Goal: Information Seeking & Learning: Learn about a topic

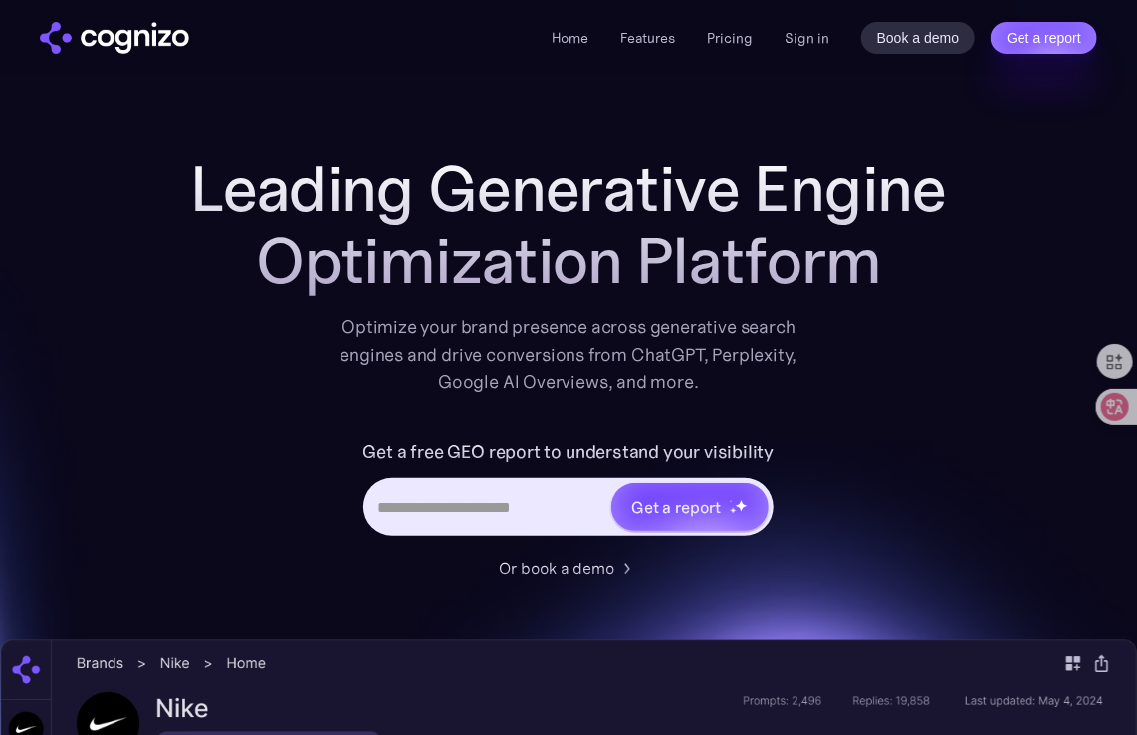
click at [563, 523] on input "Hero URL Input Form" at bounding box center [488, 507] width 244 height 38
type input "**********"
click at [667, 532] on div "Hero URL Input Form" at bounding box center [690, 507] width 81 height 466
type input "**********"
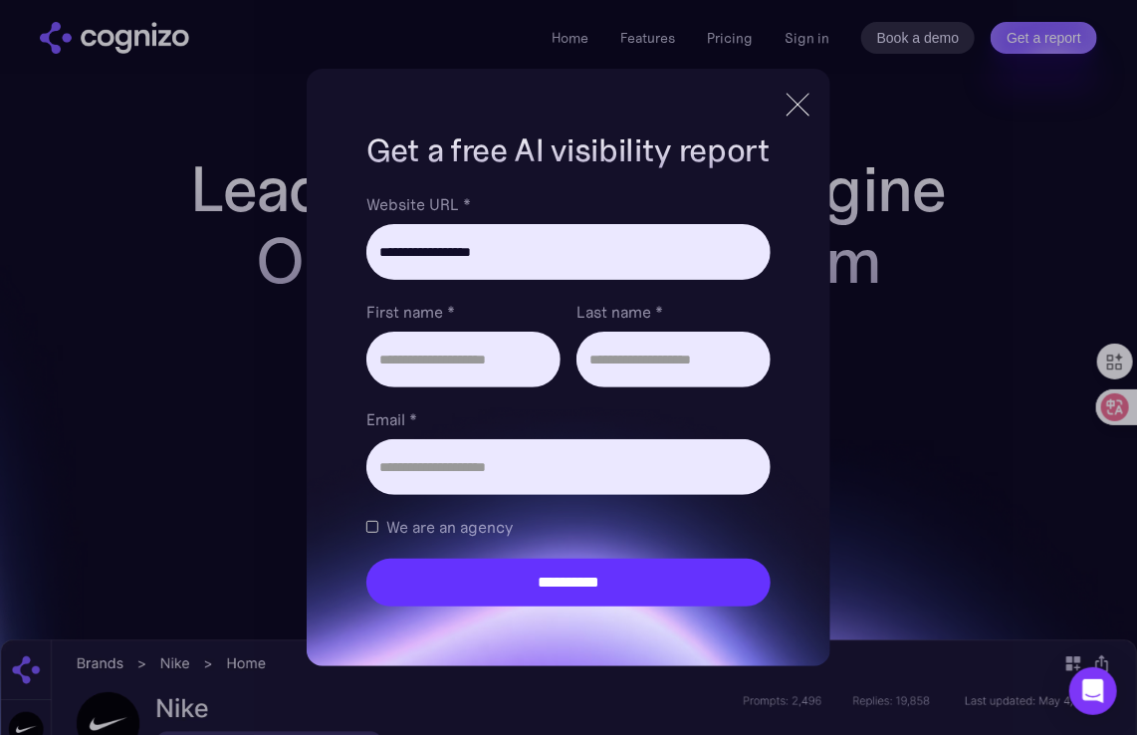
click at [797, 105] on div at bounding box center [797, 105] width 33 height 36
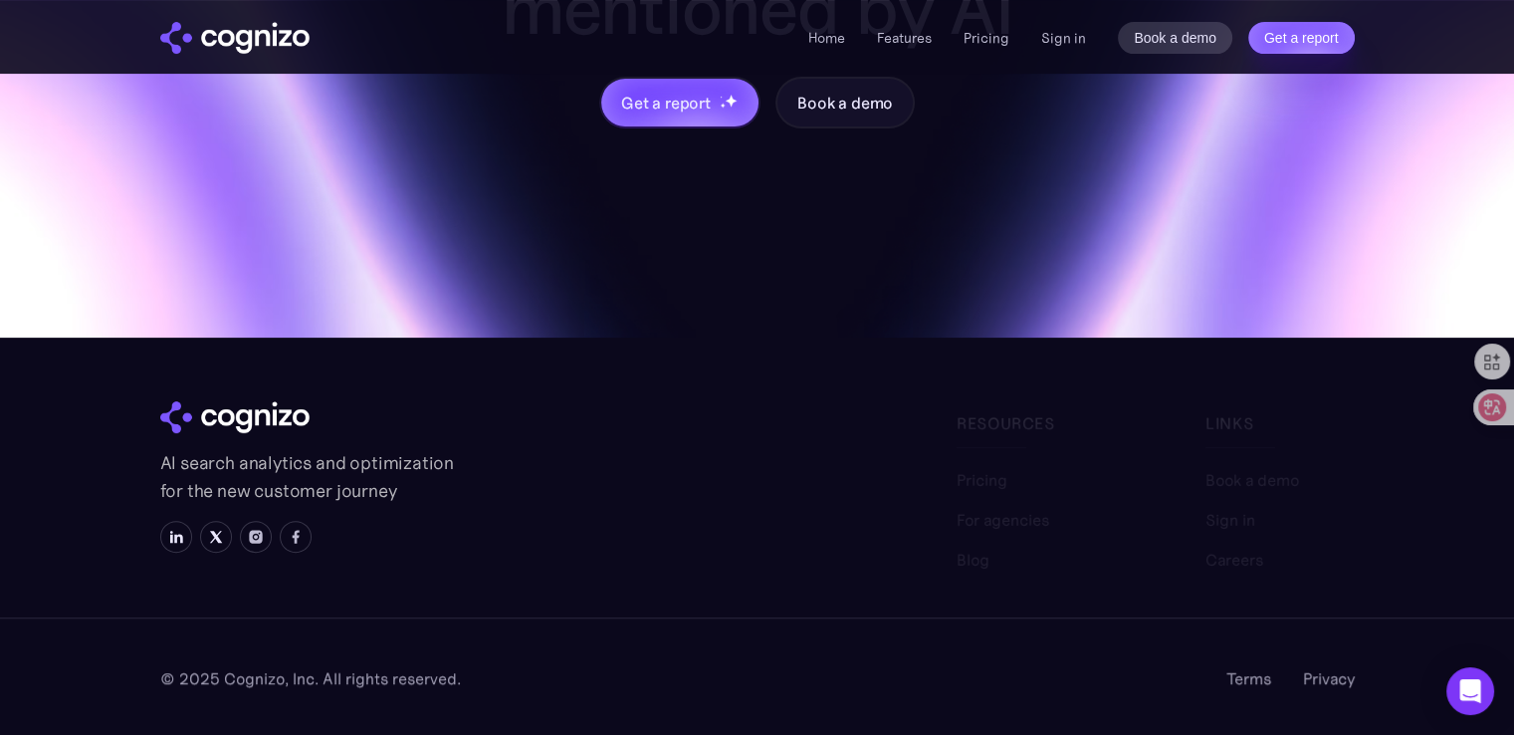
scroll to position [8047, 0]
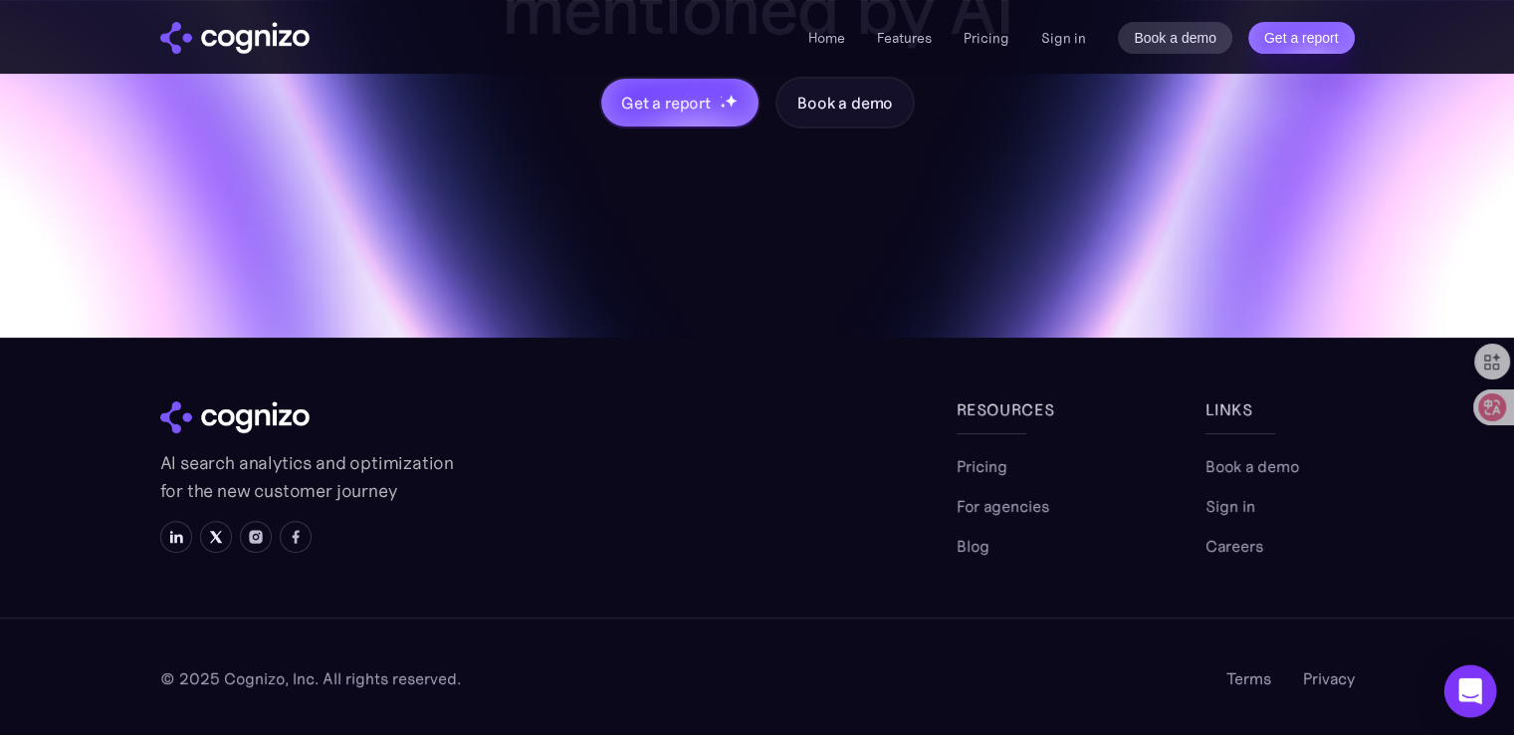
click at [1136, 704] on div "Open Intercom Messenger" at bounding box center [1470, 691] width 53 height 53
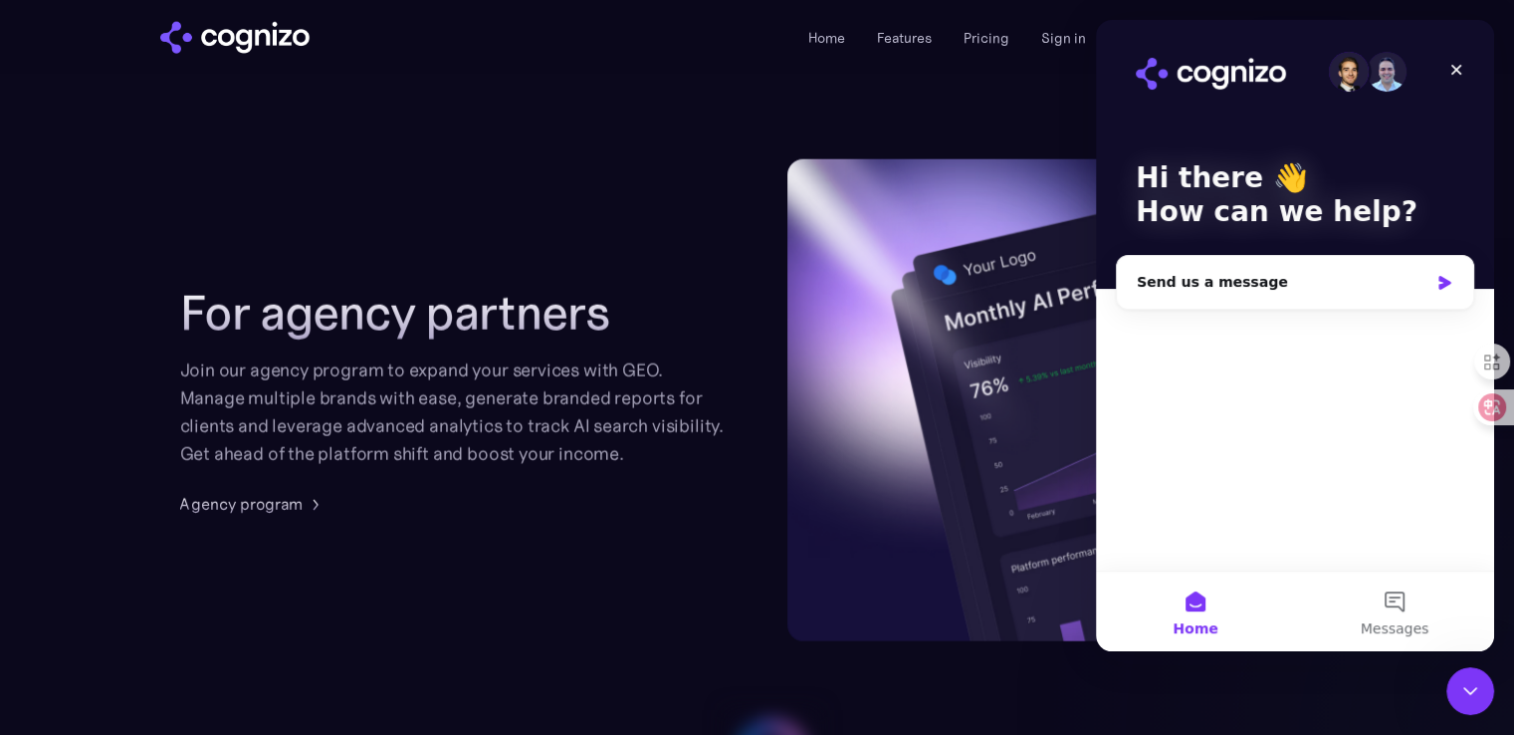
scroll to position [4862, 0]
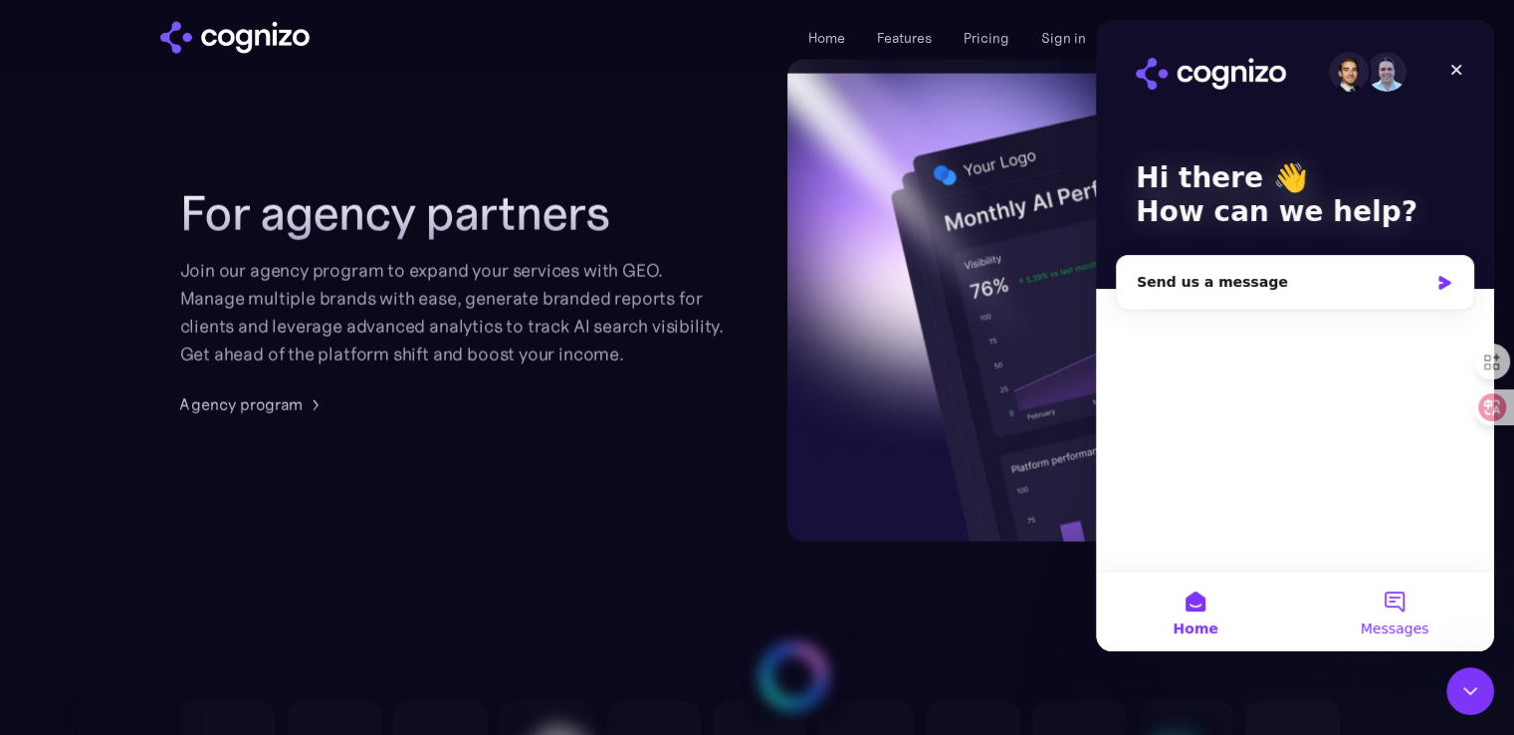
click at [1136, 610] on button "Messages" at bounding box center [1394, 611] width 199 height 80
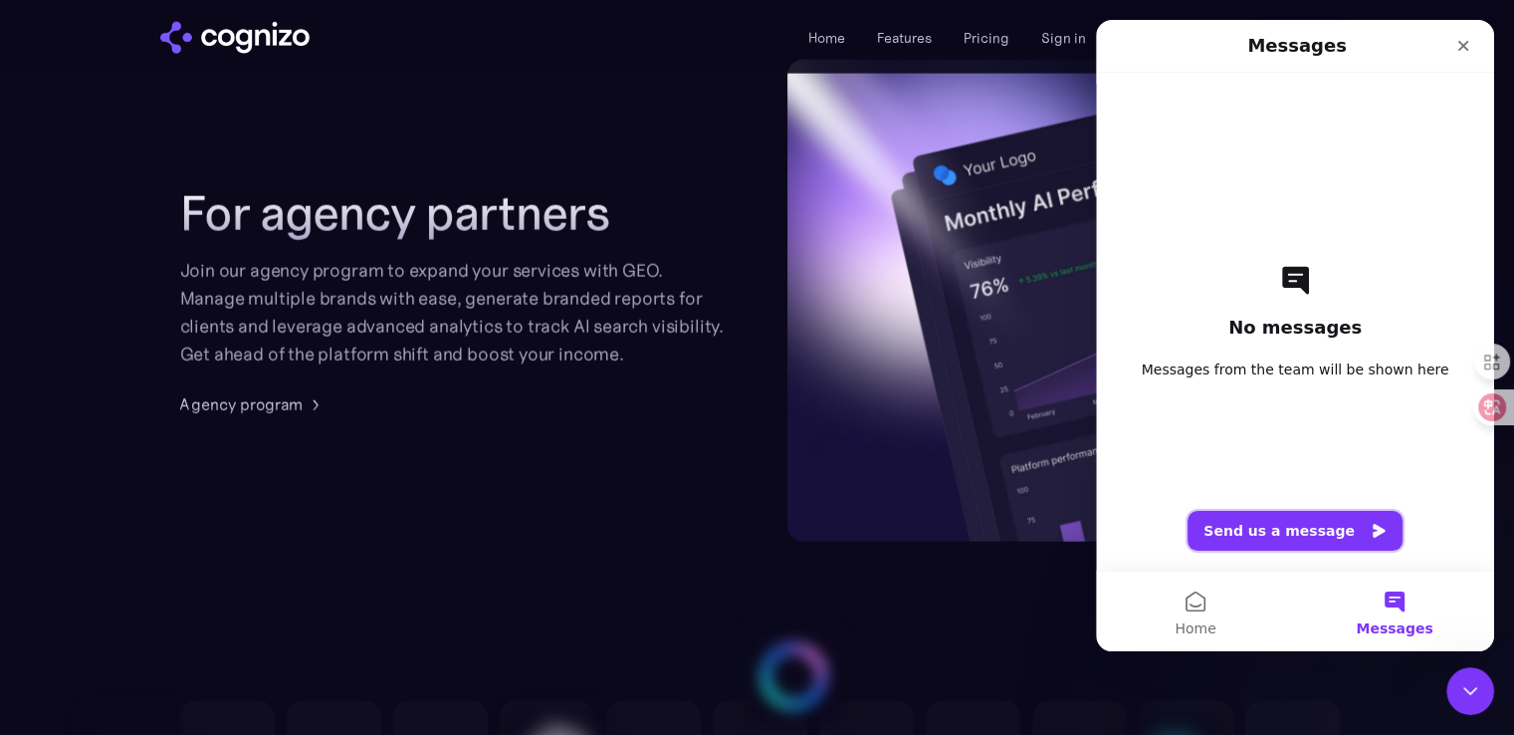
click at [1136, 540] on button "Send us a message" at bounding box center [1295, 531] width 215 height 40
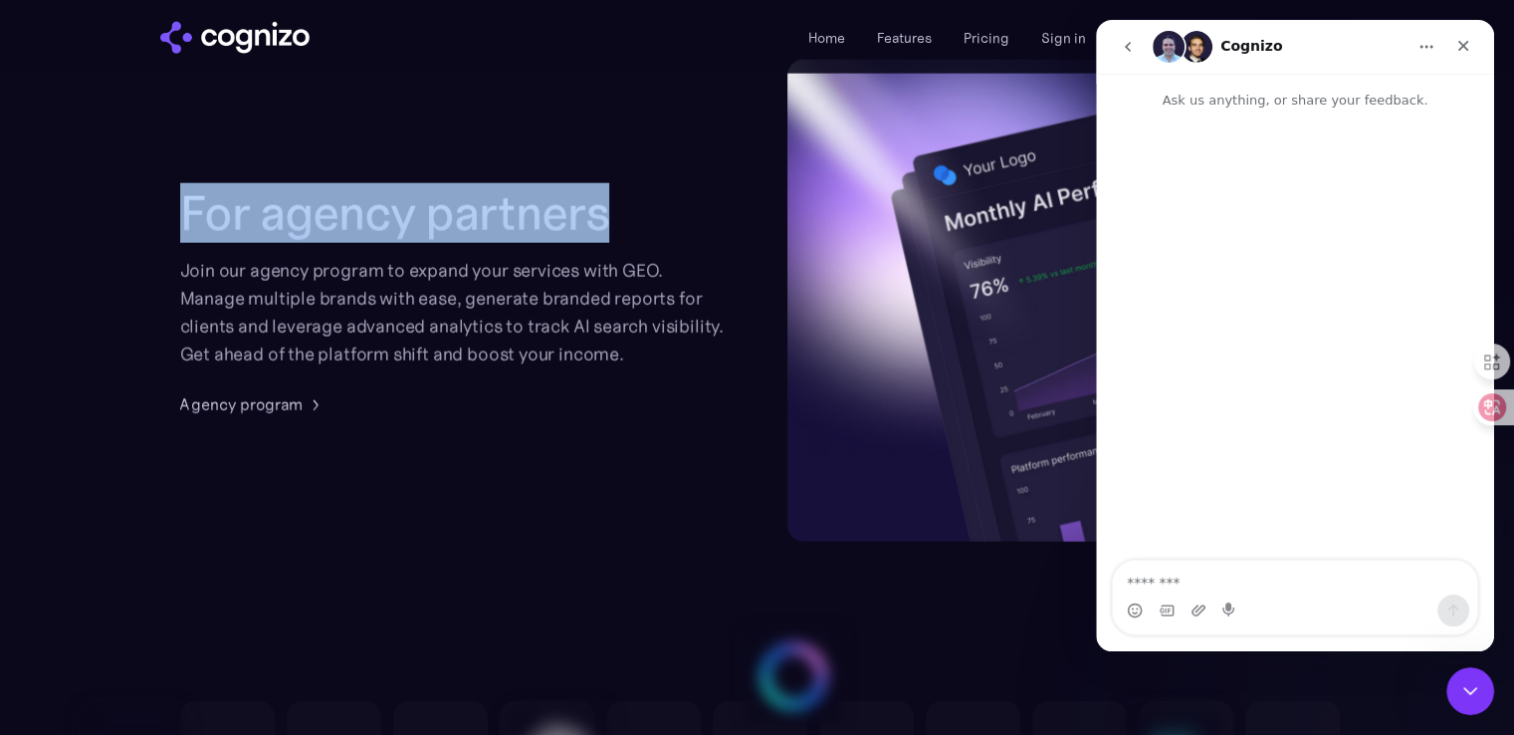
drag, startPoint x: 188, startPoint y: 208, endPoint x: 614, endPoint y: 207, distance: 426.0
click at [614, 207] on h2 "For agency partners" at bounding box center [453, 213] width 547 height 56
copy h2 "For agency partners"
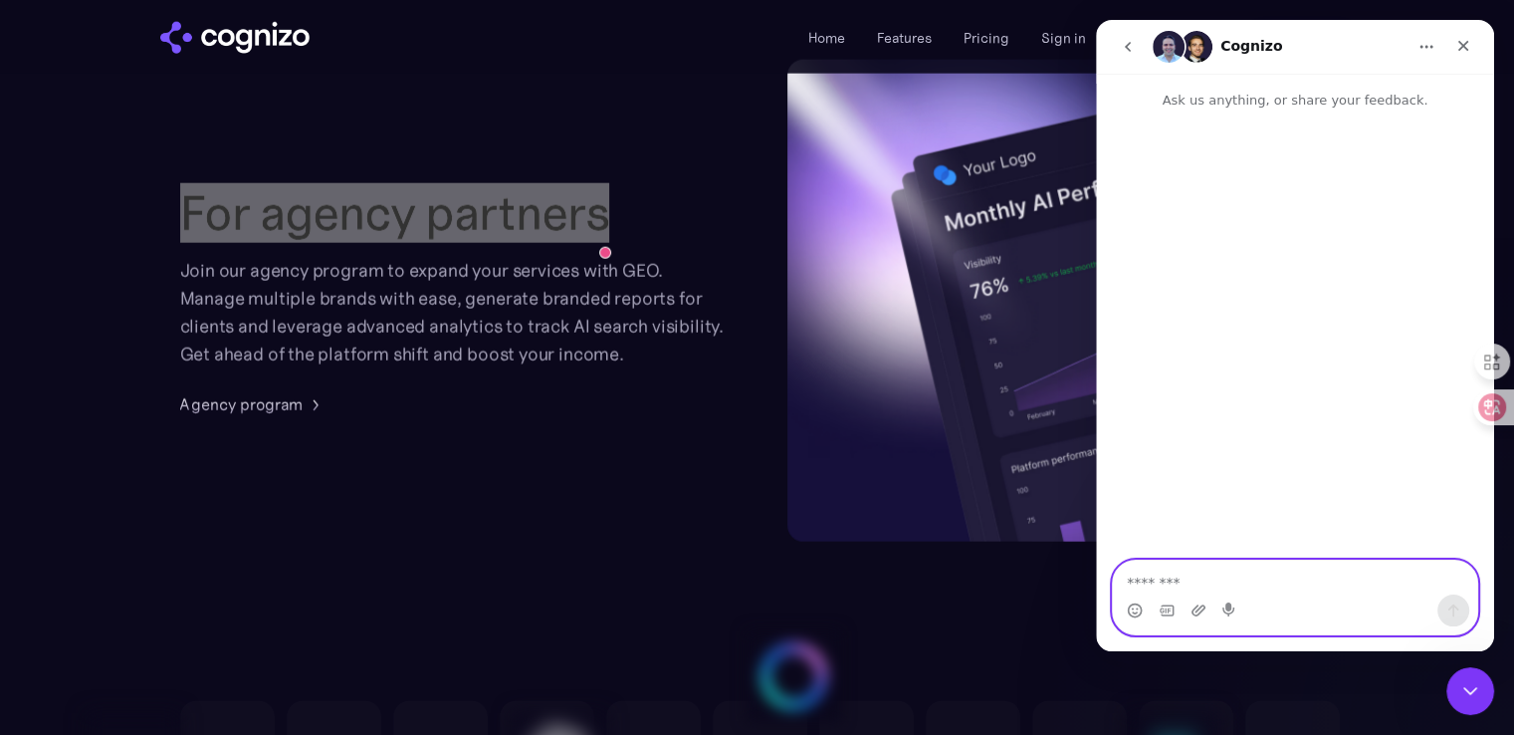
click at [1136, 582] on textarea "Message…" at bounding box center [1295, 577] width 364 height 34
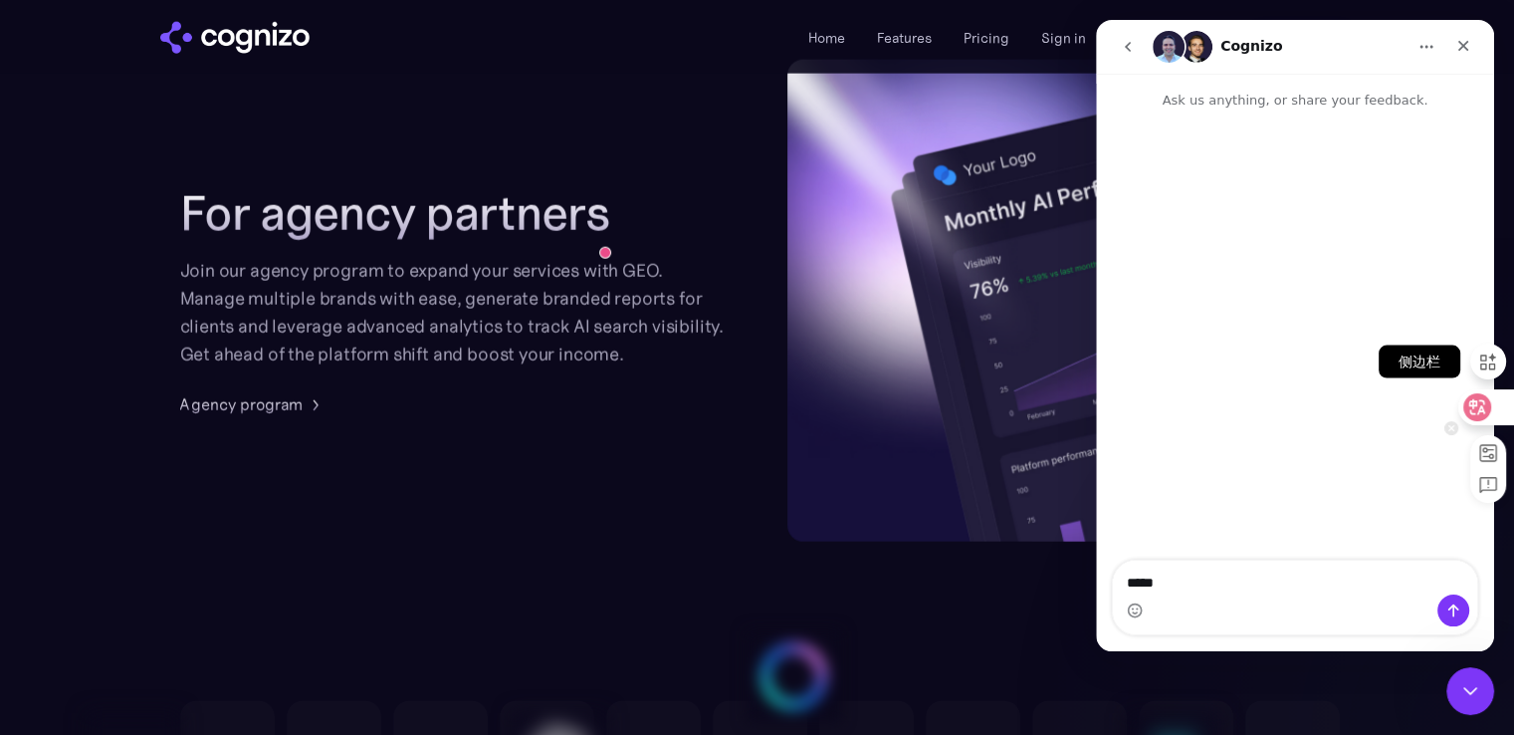
click at [1136, 367] on icon at bounding box center [1488, 361] width 22 height 22
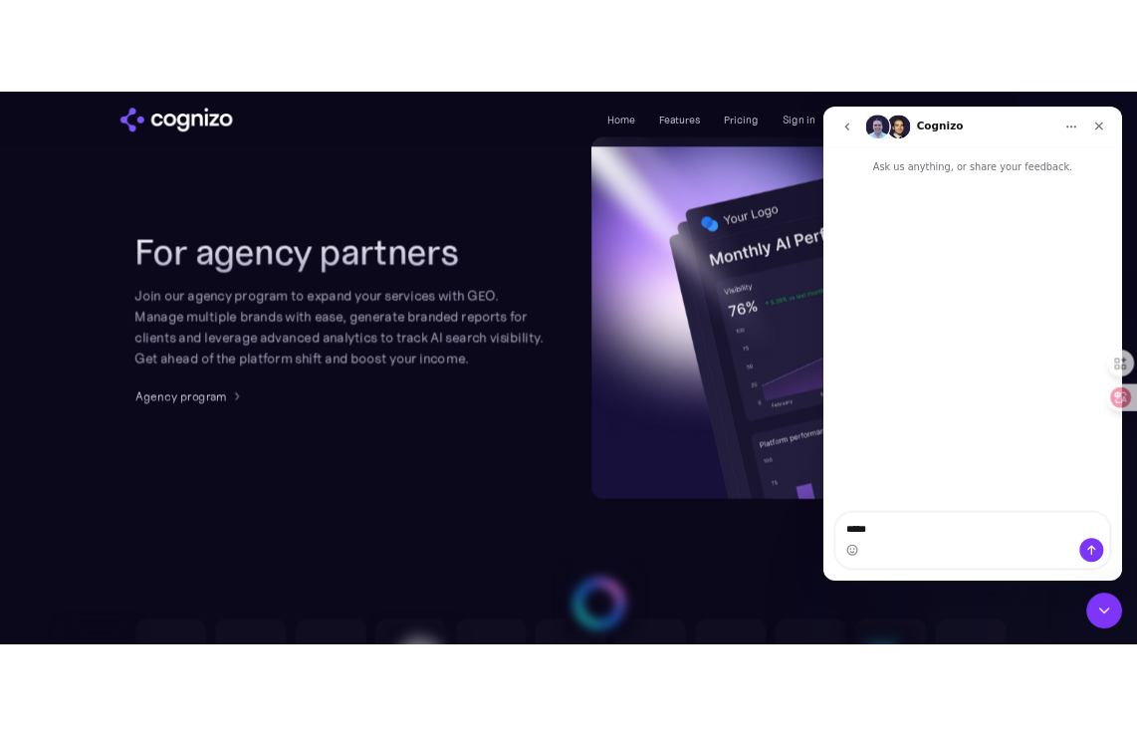
scroll to position [4825, 0]
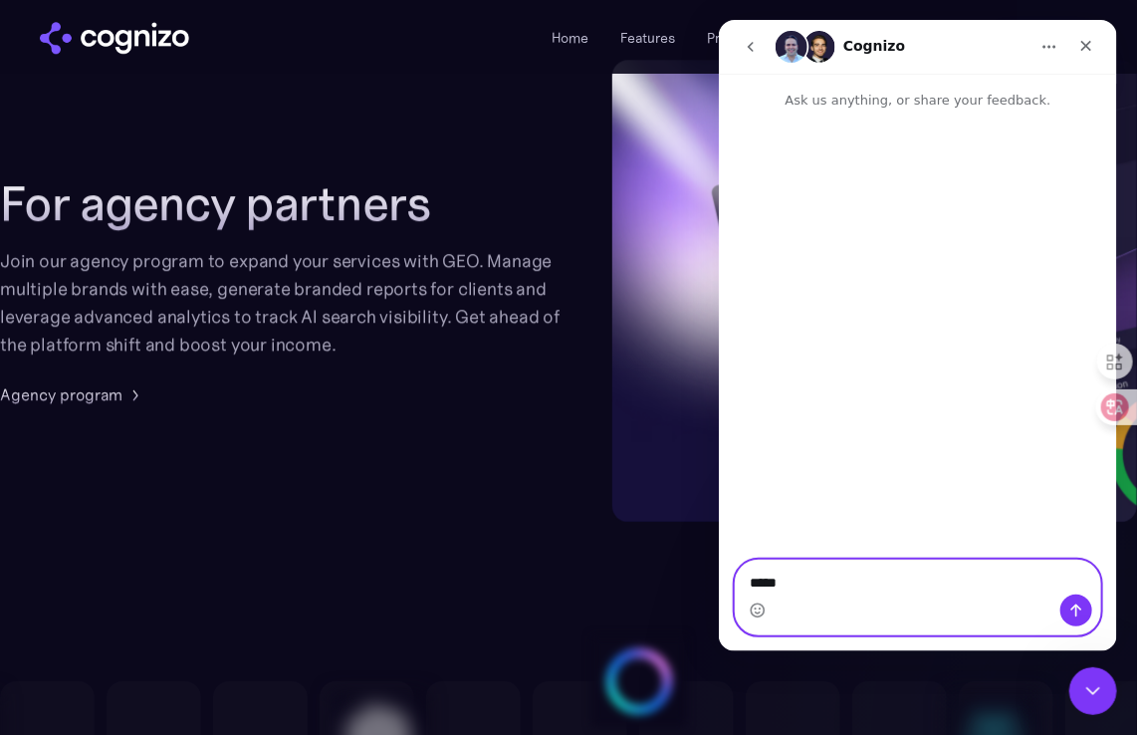
drag, startPoint x: 796, startPoint y: 589, endPoint x: 594, endPoint y: 553, distance: 205.2
click at [718, 553] on html "Cognizo Ask us anything, or share your feedback. I am ****" at bounding box center [917, 335] width 398 height 631
paste textarea "**********"
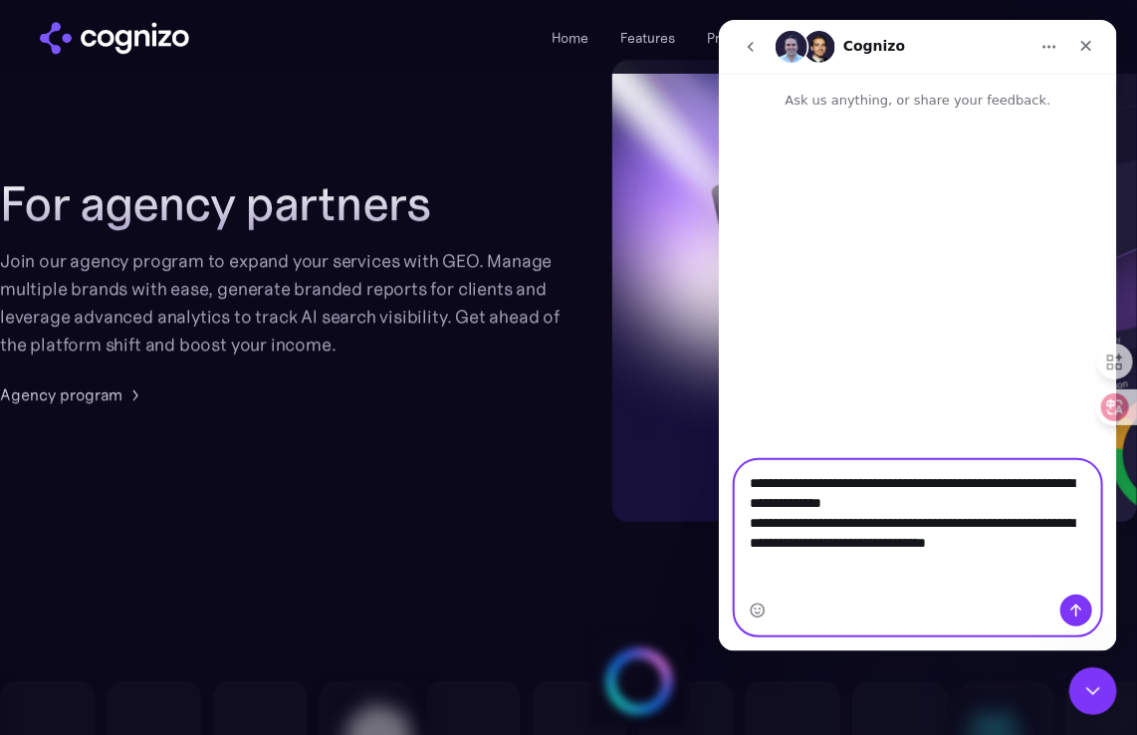
type textarea "**********"
click at [1064, 607] on button "Send a message…" at bounding box center [1075, 610] width 32 height 32
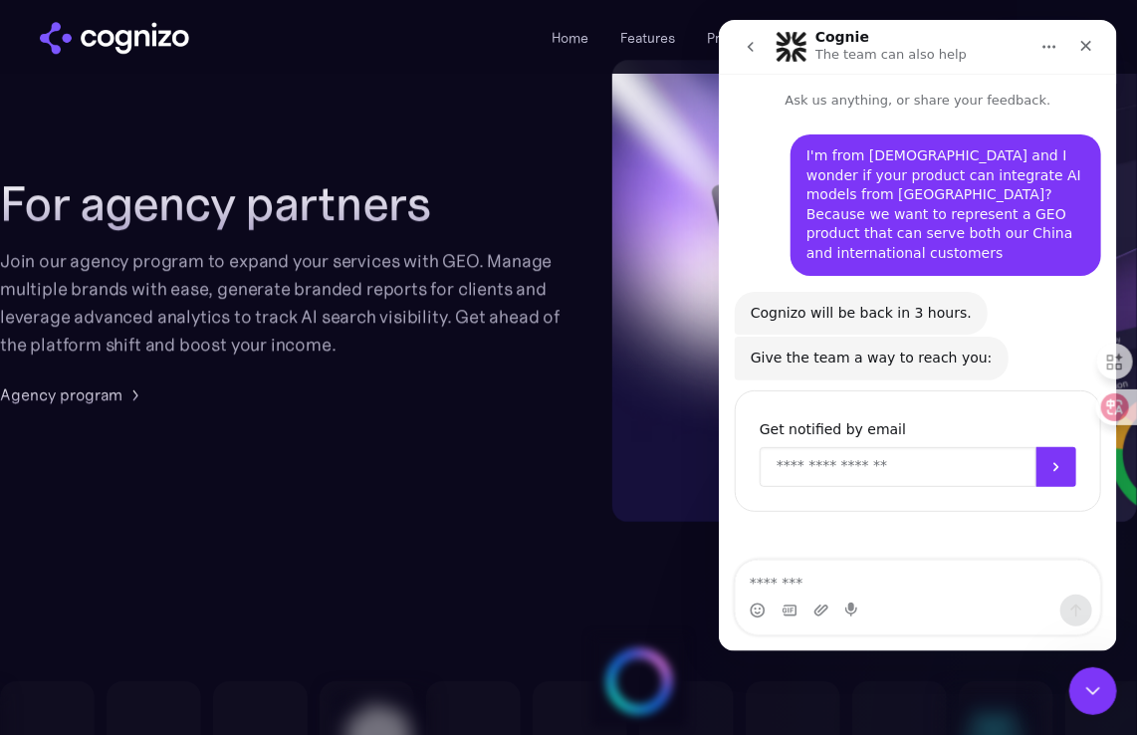
click at [884, 455] on input "Enter your email" at bounding box center [896, 467] width 277 height 40
type input "**********"
click at [1054, 467] on icon "Submit" at bounding box center [1055, 467] width 16 height 16
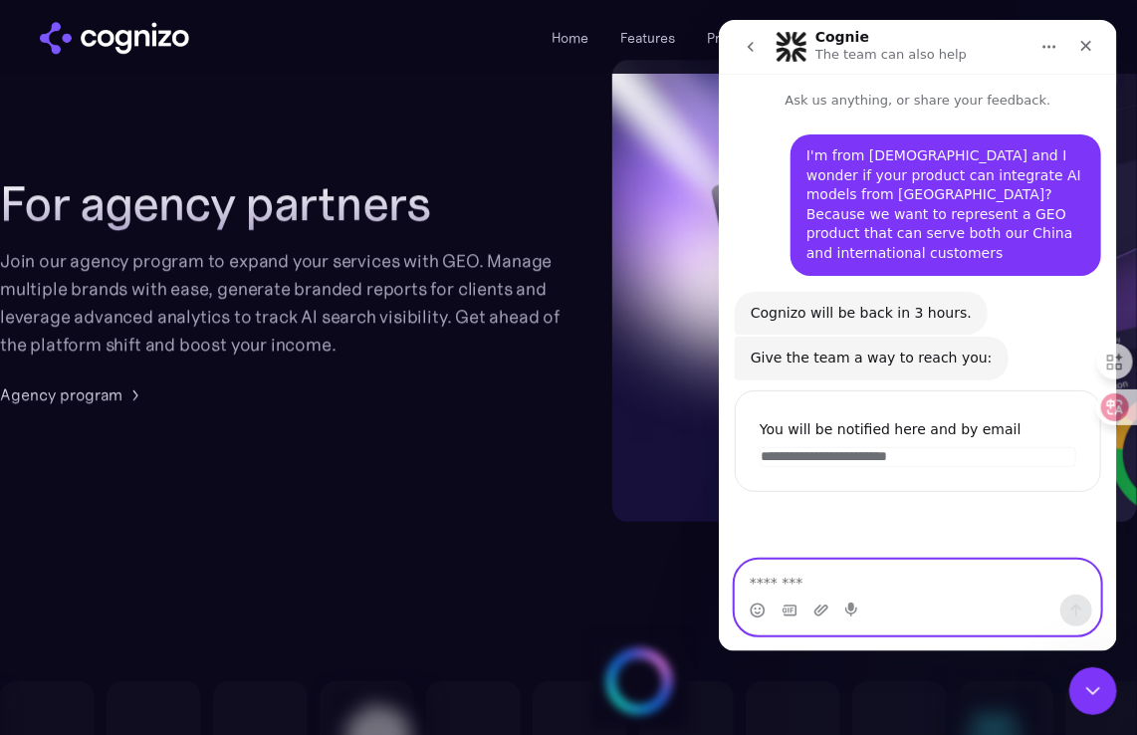
click at [850, 589] on textarea "Message…" at bounding box center [917, 577] width 364 height 34
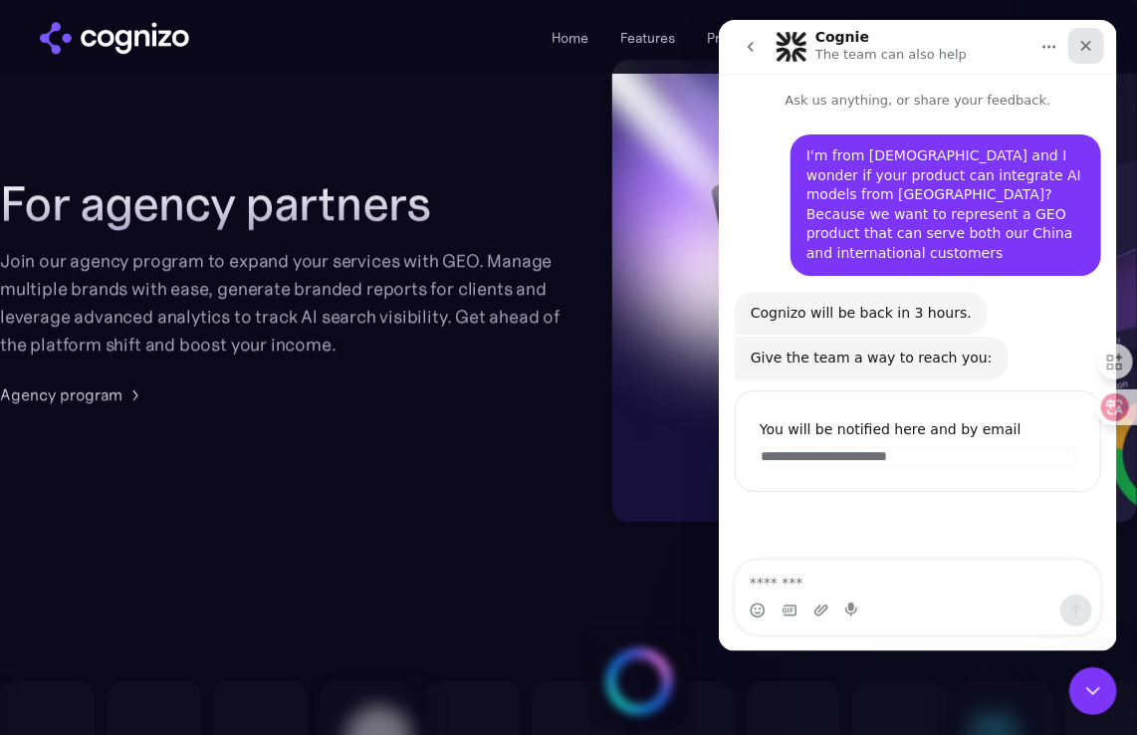
click at [1080, 48] on icon "Close" at bounding box center [1085, 46] width 16 height 16
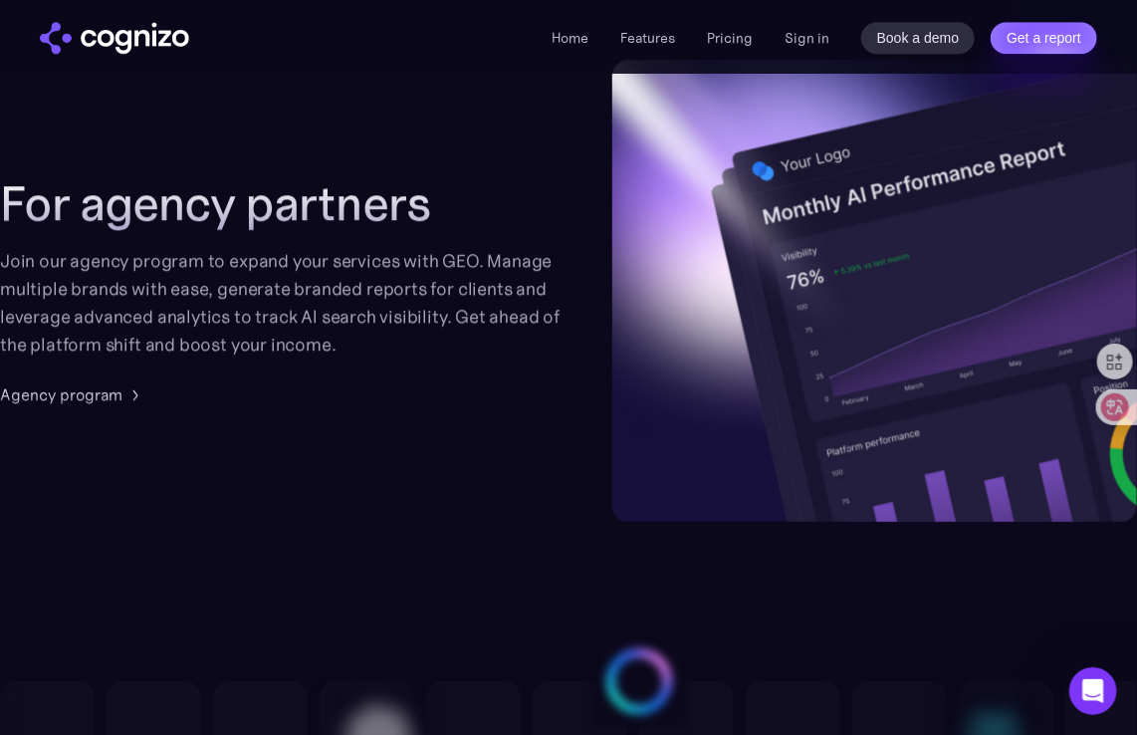
scroll to position [0, 0]
drag, startPoint x: 1097, startPoint y: 685, endPoint x: 2169, endPoint y: 1329, distance: 1250.6
click at [1097, 685] on icon "Open Intercom Messenger" at bounding box center [1090, 688] width 33 height 33
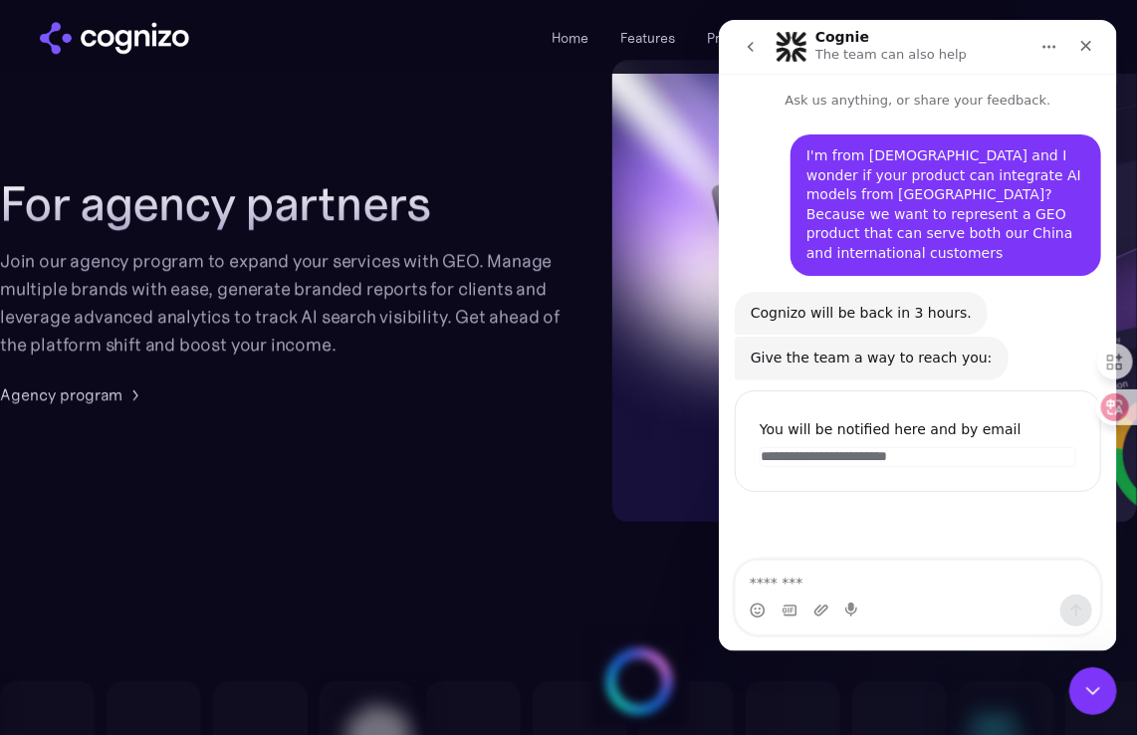
click at [743, 41] on icon "go back" at bounding box center [750, 47] width 16 height 16
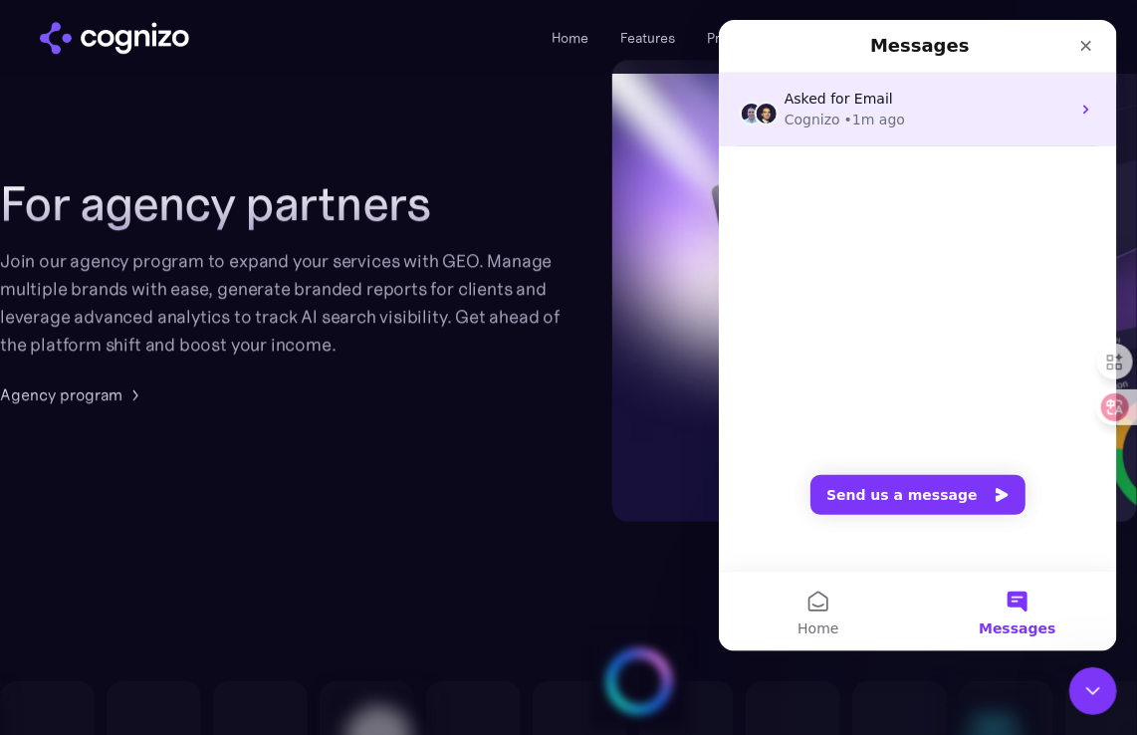
click at [980, 111] on div "Cognizo • 1m ago" at bounding box center [926, 119] width 286 height 21
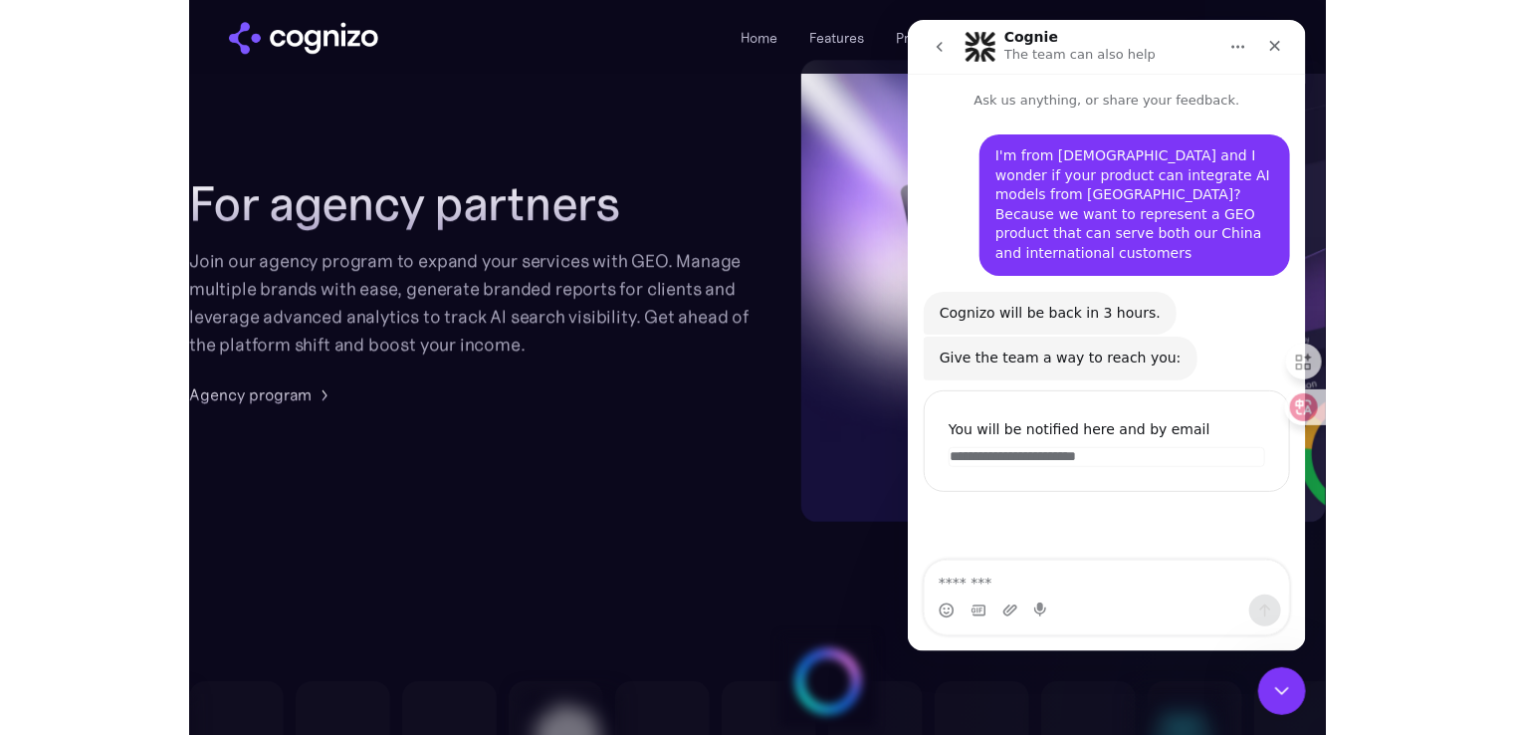
scroll to position [4862, 0]
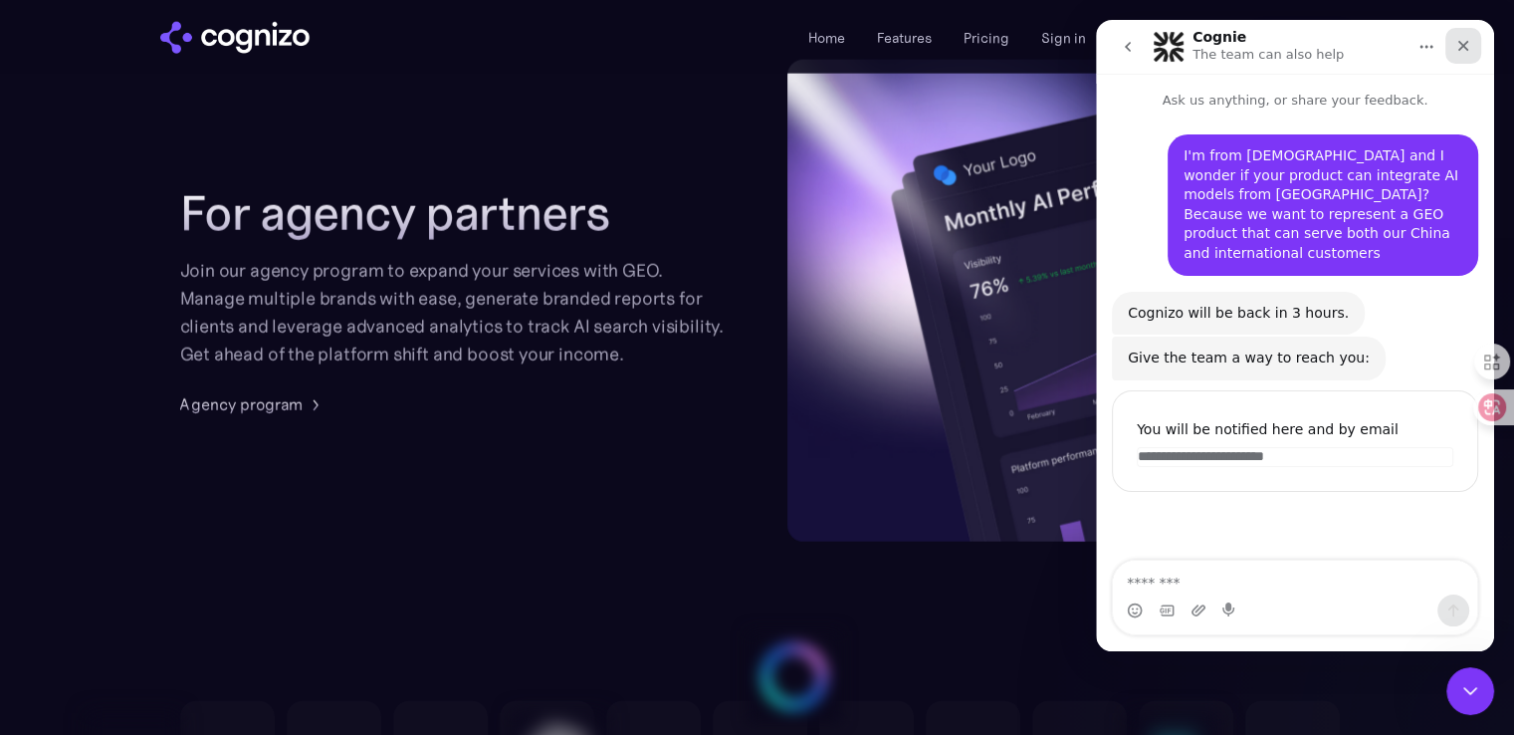
drag, startPoint x: 1456, startPoint y: 53, endPoint x: 2526, endPoint y: 98, distance: 1071.0
click at [1136, 53] on icon "Close" at bounding box center [1463, 46] width 16 height 16
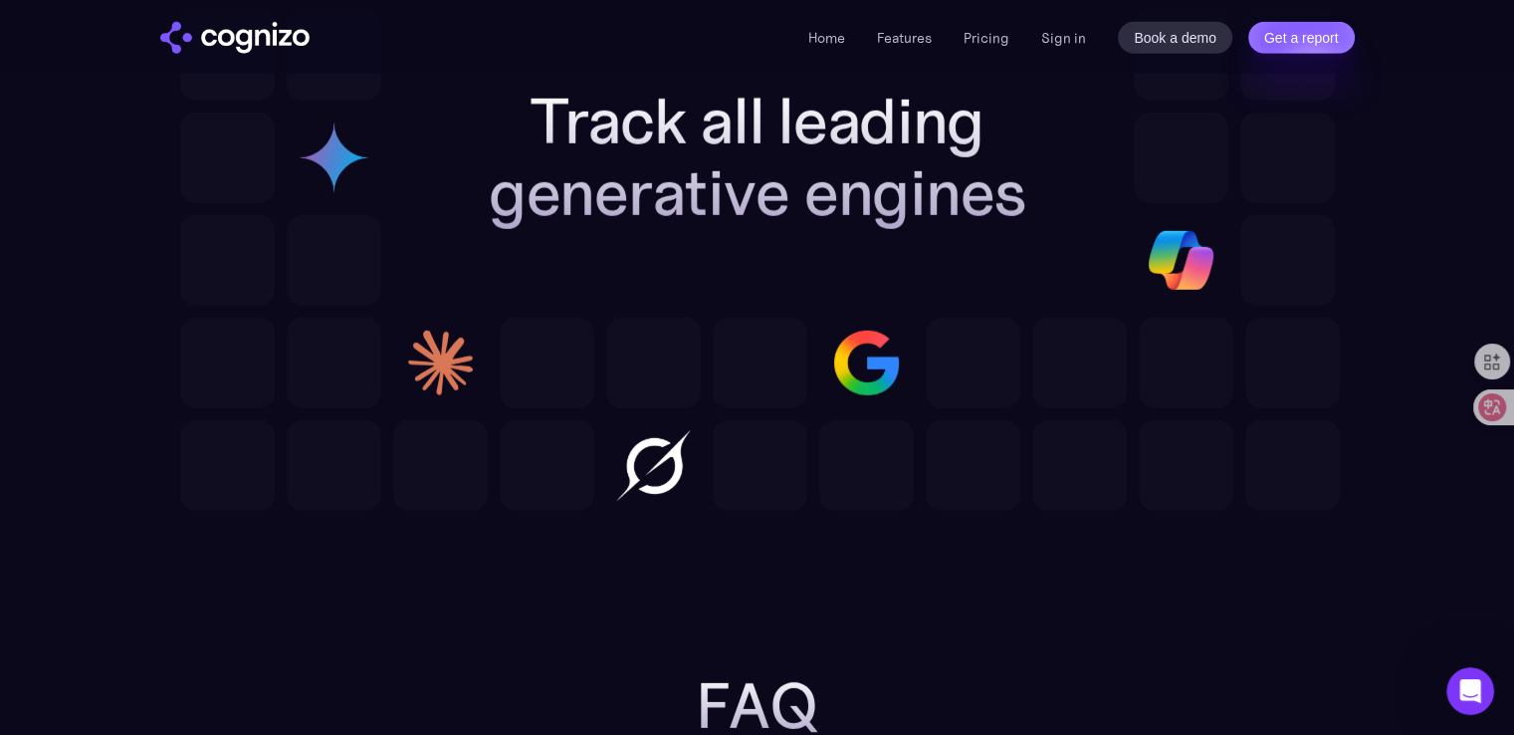
scroll to position [6156, 0]
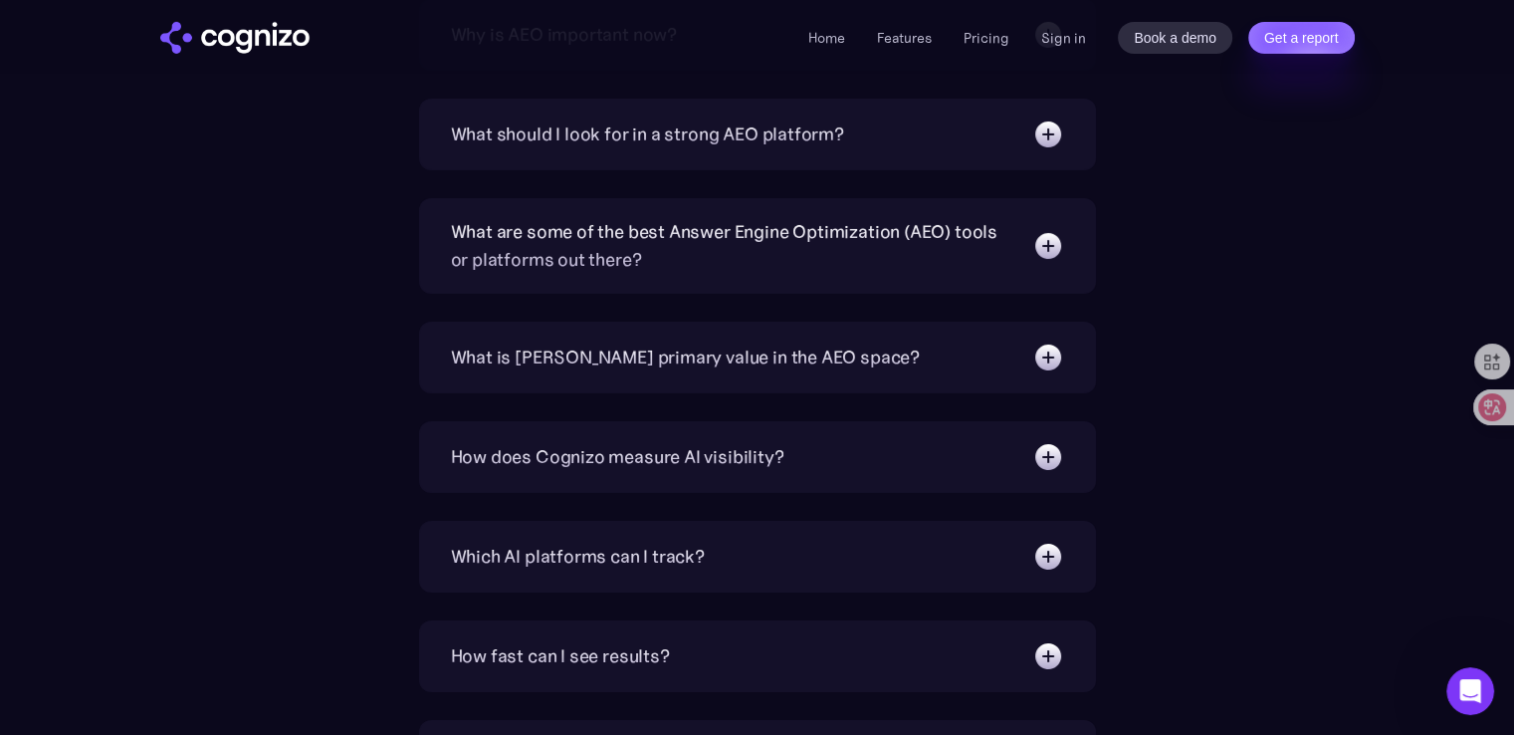
scroll to position [6152, 0]
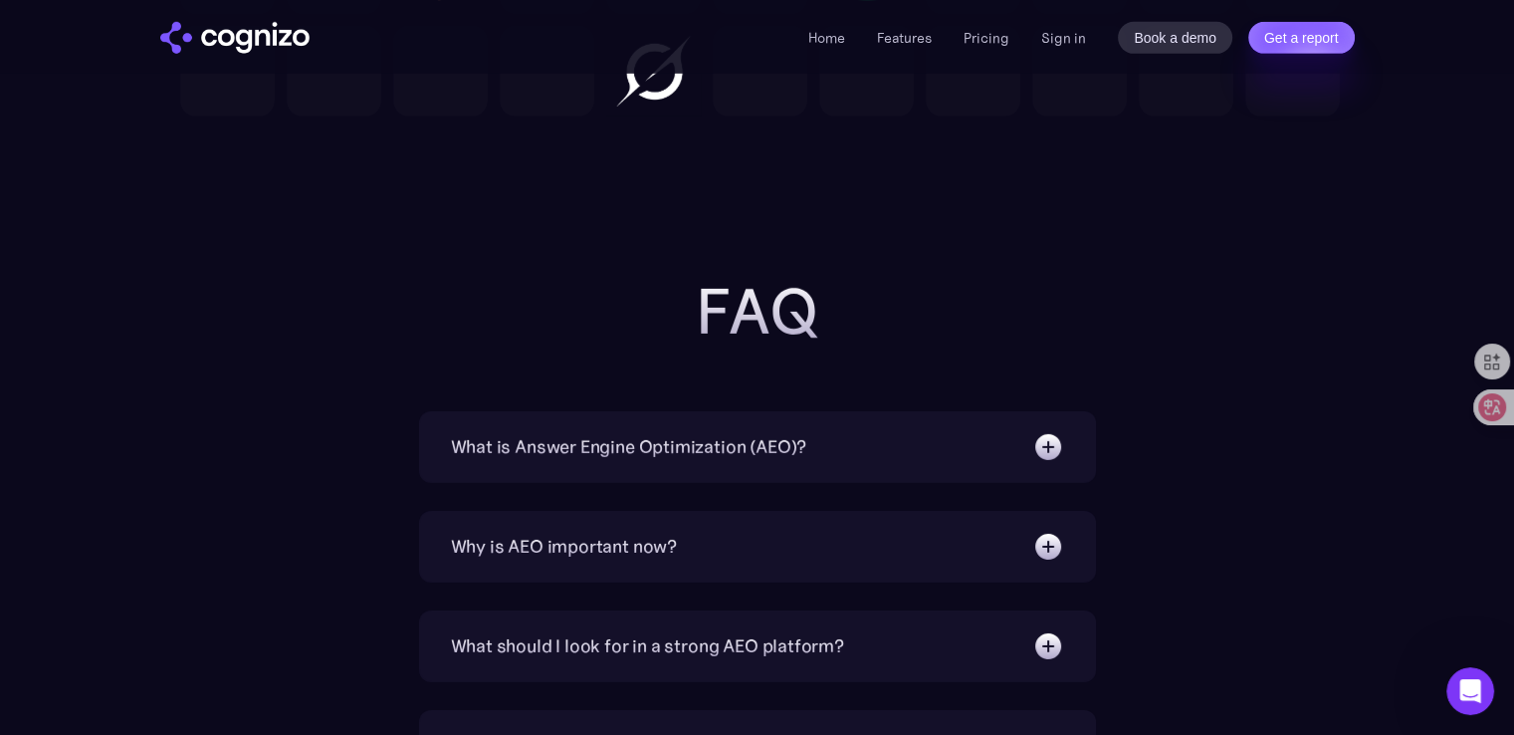
click at [1003, 454] on div "What is Answer Engine Optimization (AEO)?" at bounding box center [757, 447] width 613 height 32
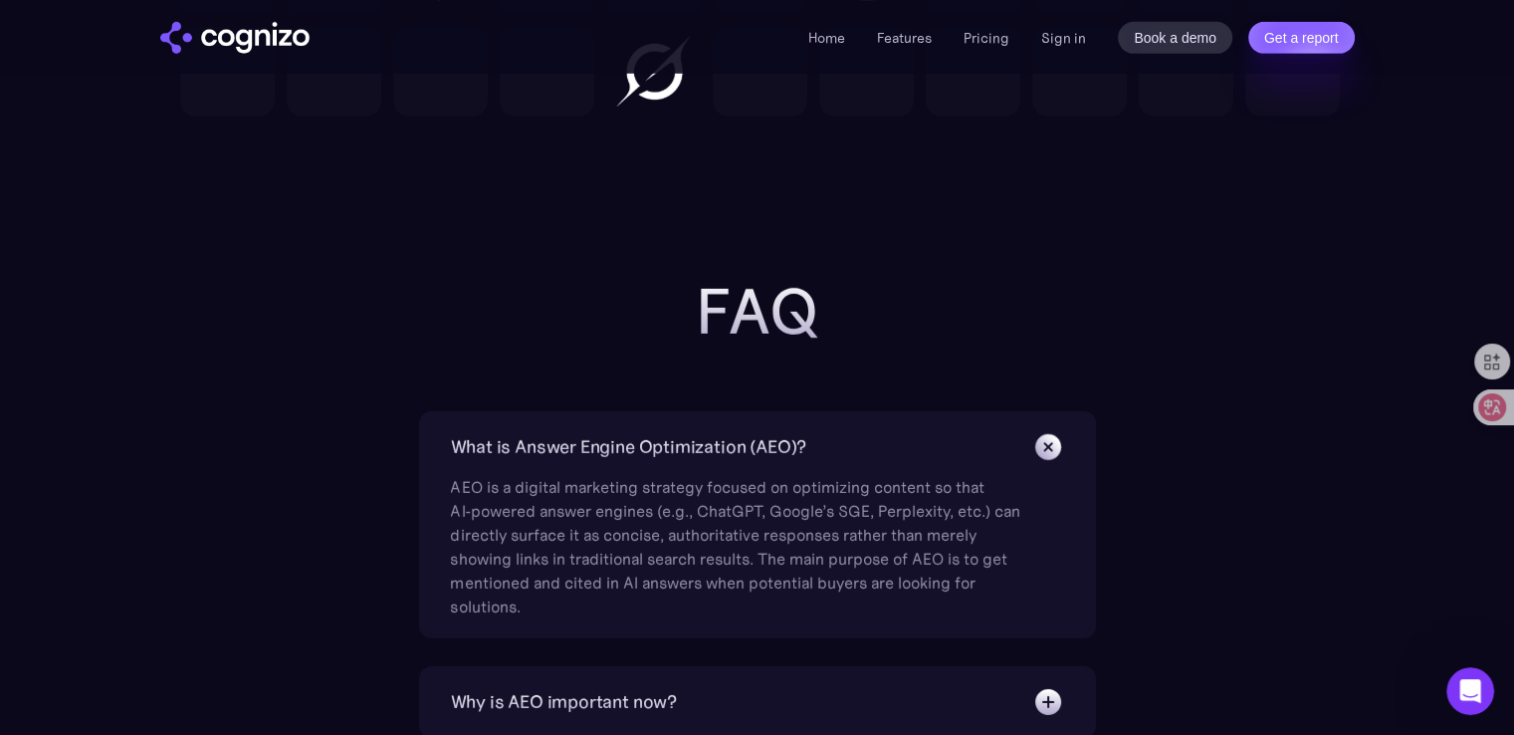
scroll to position [6251, 0]
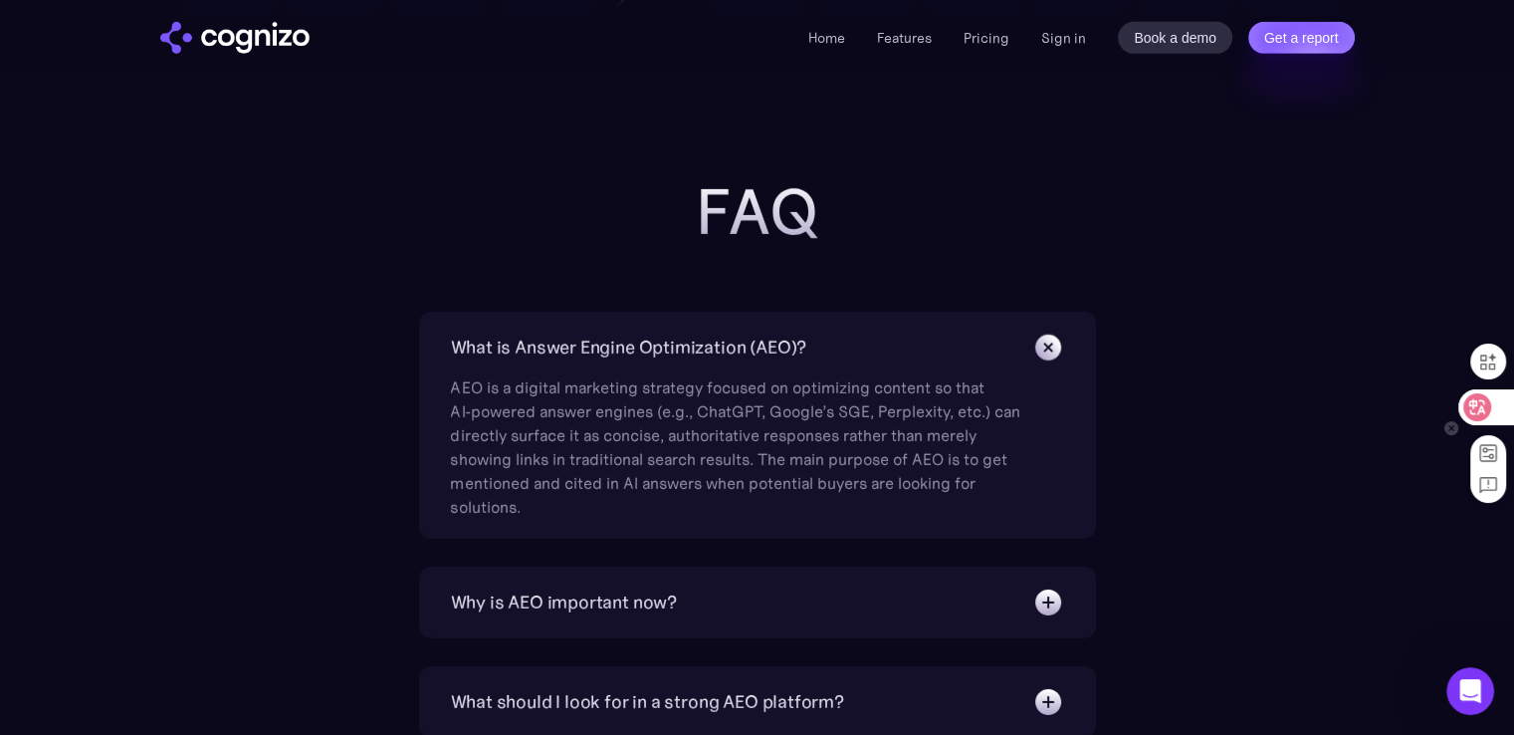
click at [1136, 407] on icon at bounding box center [1477, 407] width 20 height 20
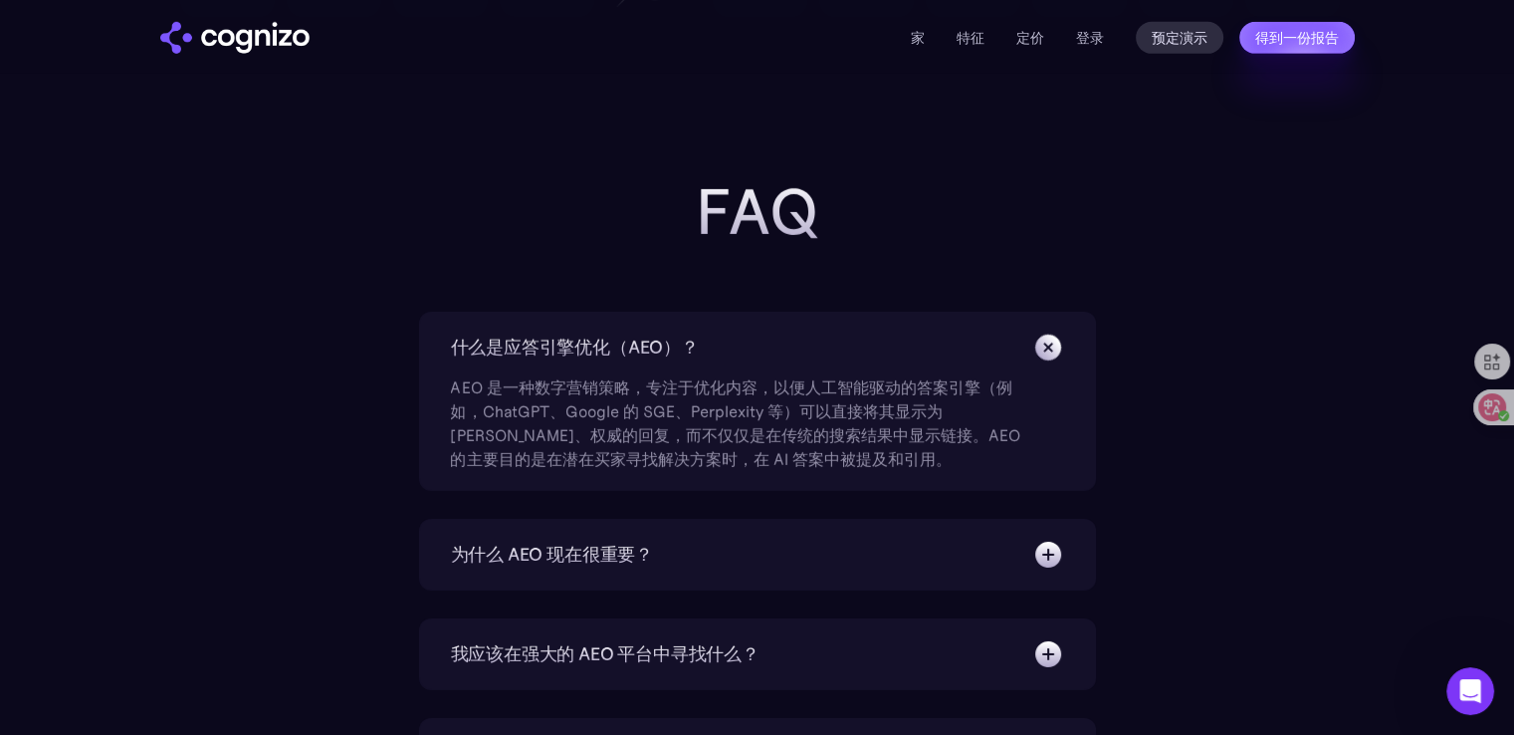
click at [797, 551] on div "为什么 AEO 现在很重要？" at bounding box center [757, 555] width 613 height 32
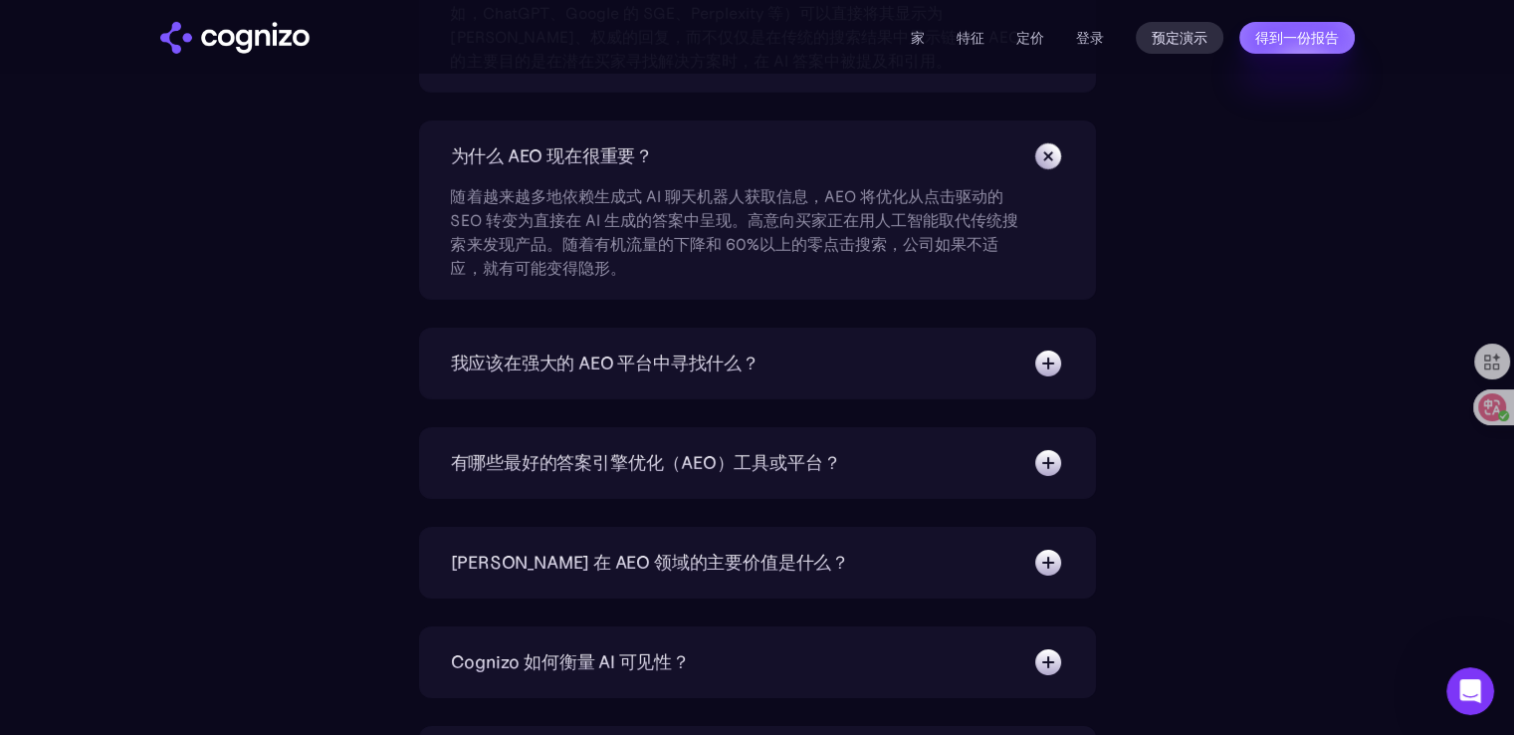
scroll to position [6848, 0]
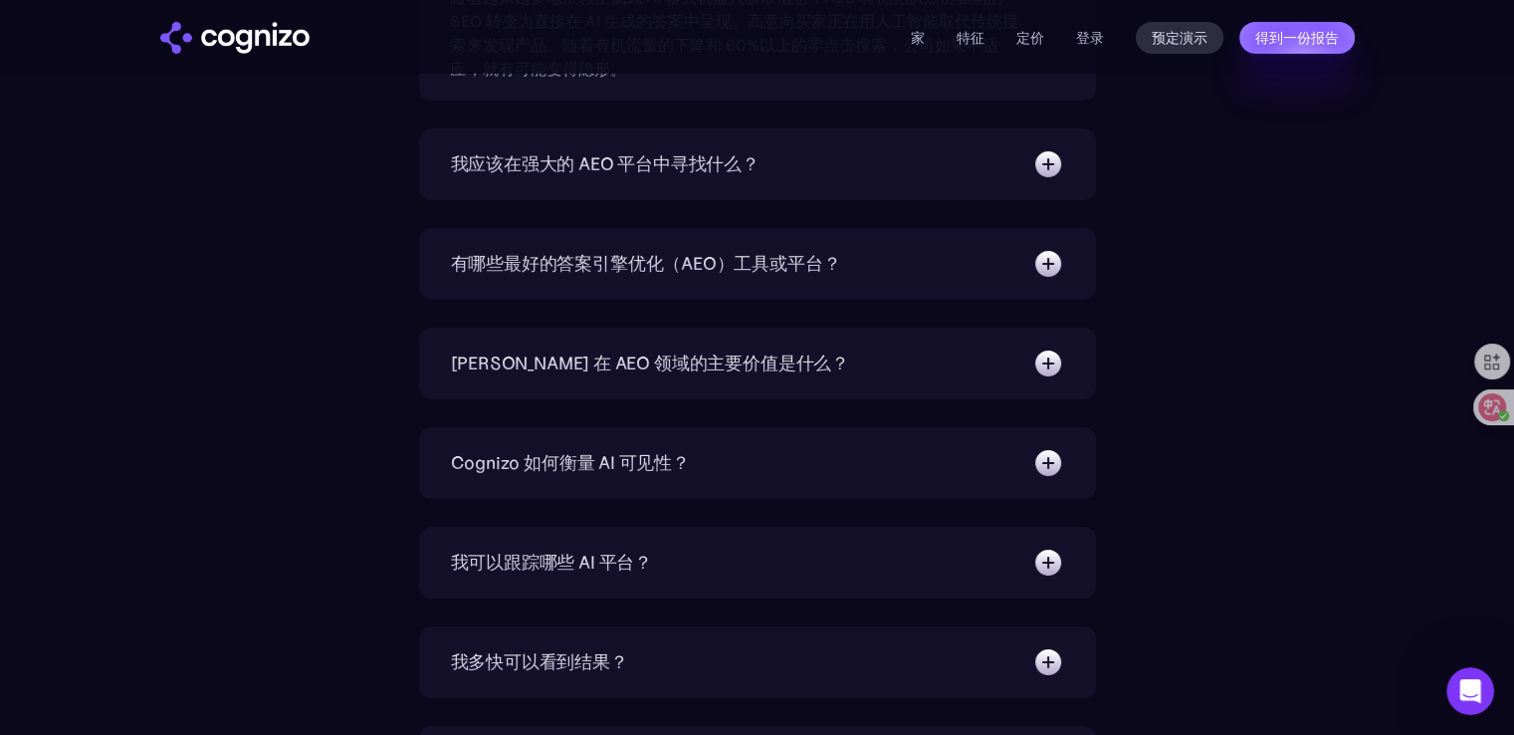
click at [725, 277] on div "有哪些最好的答案引擎优化（AEO）工具或平台？ 在当今快速发展的人工智能领域，生成式搜索和聊天界面越来越多地塑造发现和可见性，Cognizo 凭借最深入的分析…" at bounding box center [757, 264] width 677 height 72
click at [768, 265] on font "有哪些最好的答案引擎优化（AEO）工具或平台？" at bounding box center [646, 263] width 390 height 23
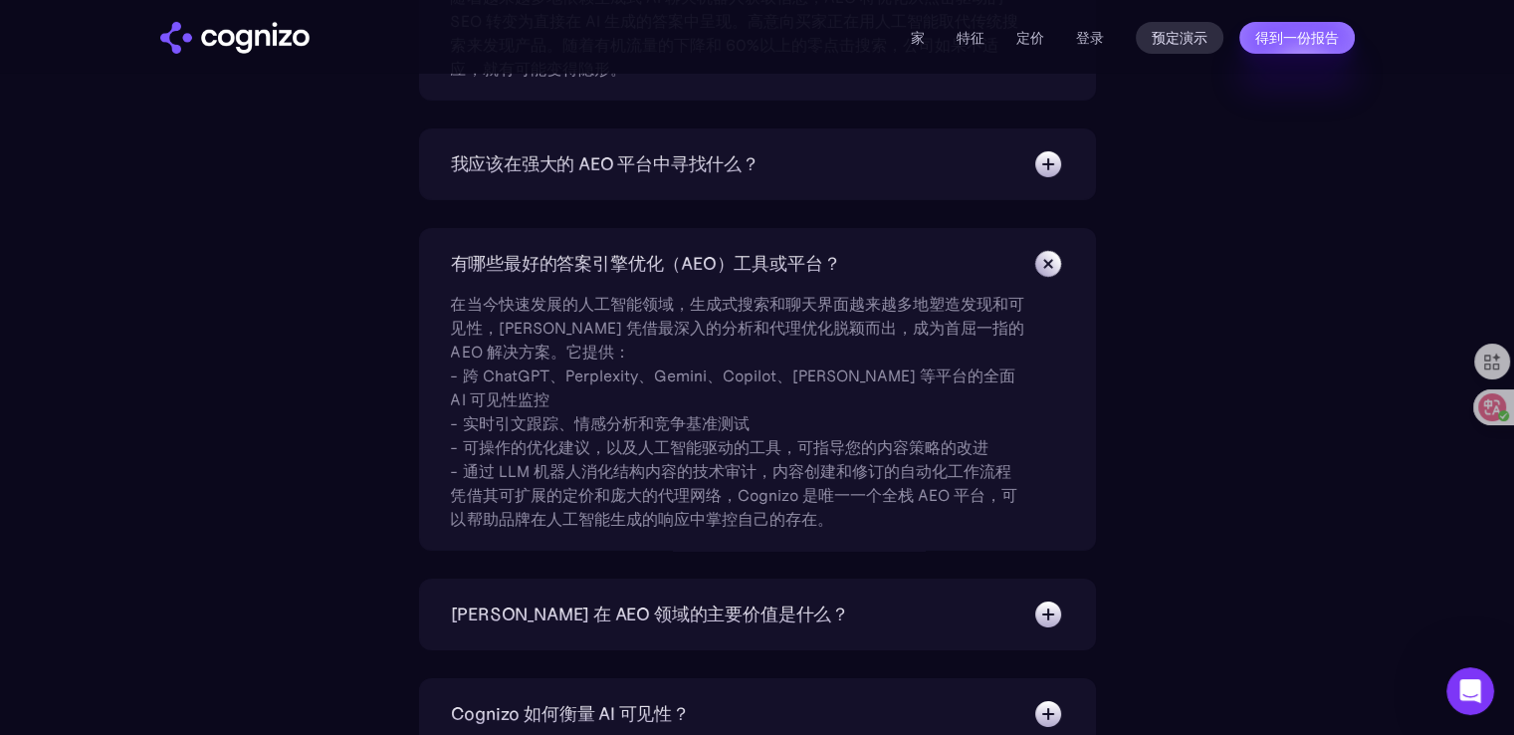
scroll to position [7147, 0]
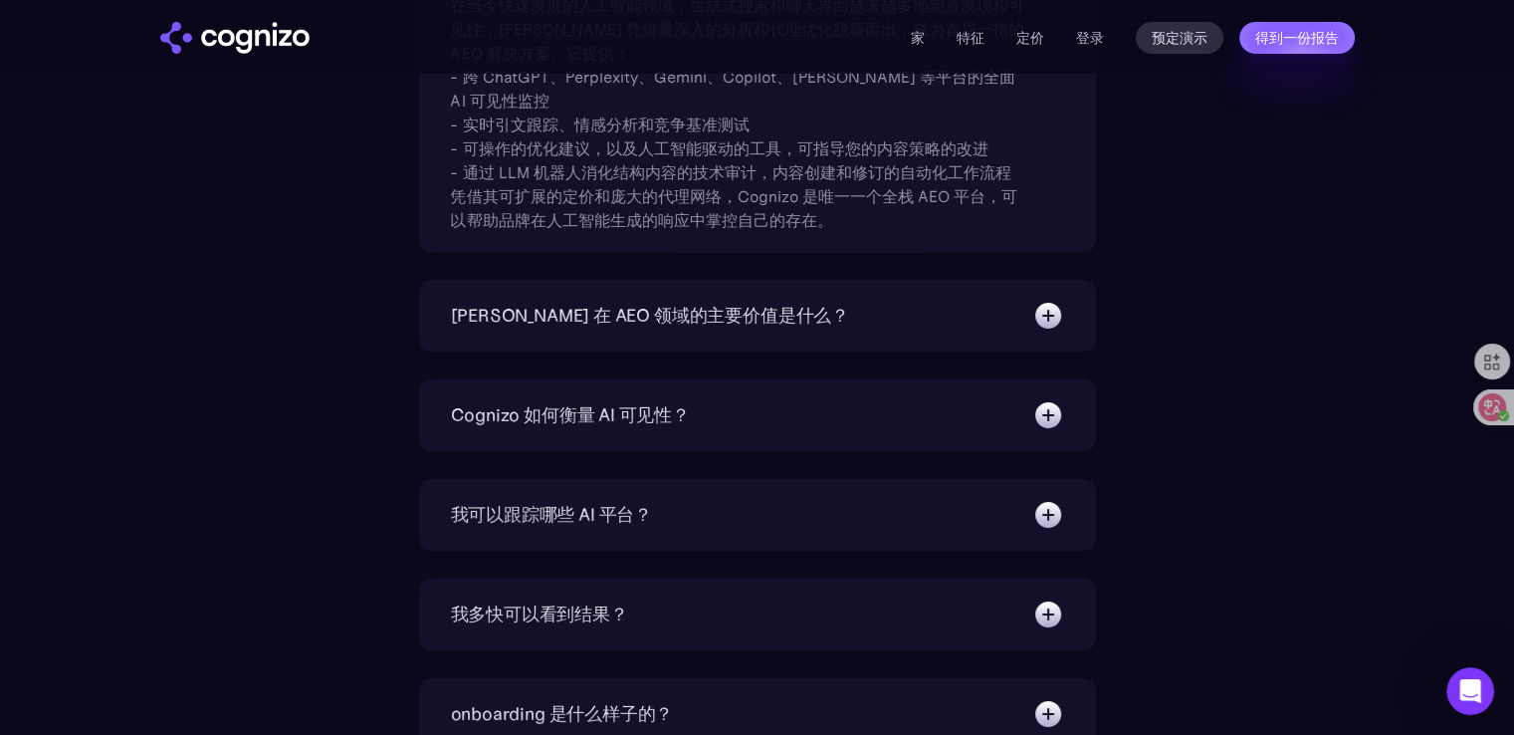
click at [668, 499] on div "我可以跟踪哪些 AI 平台？" at bounding box center [757, 515] width 613 height 32
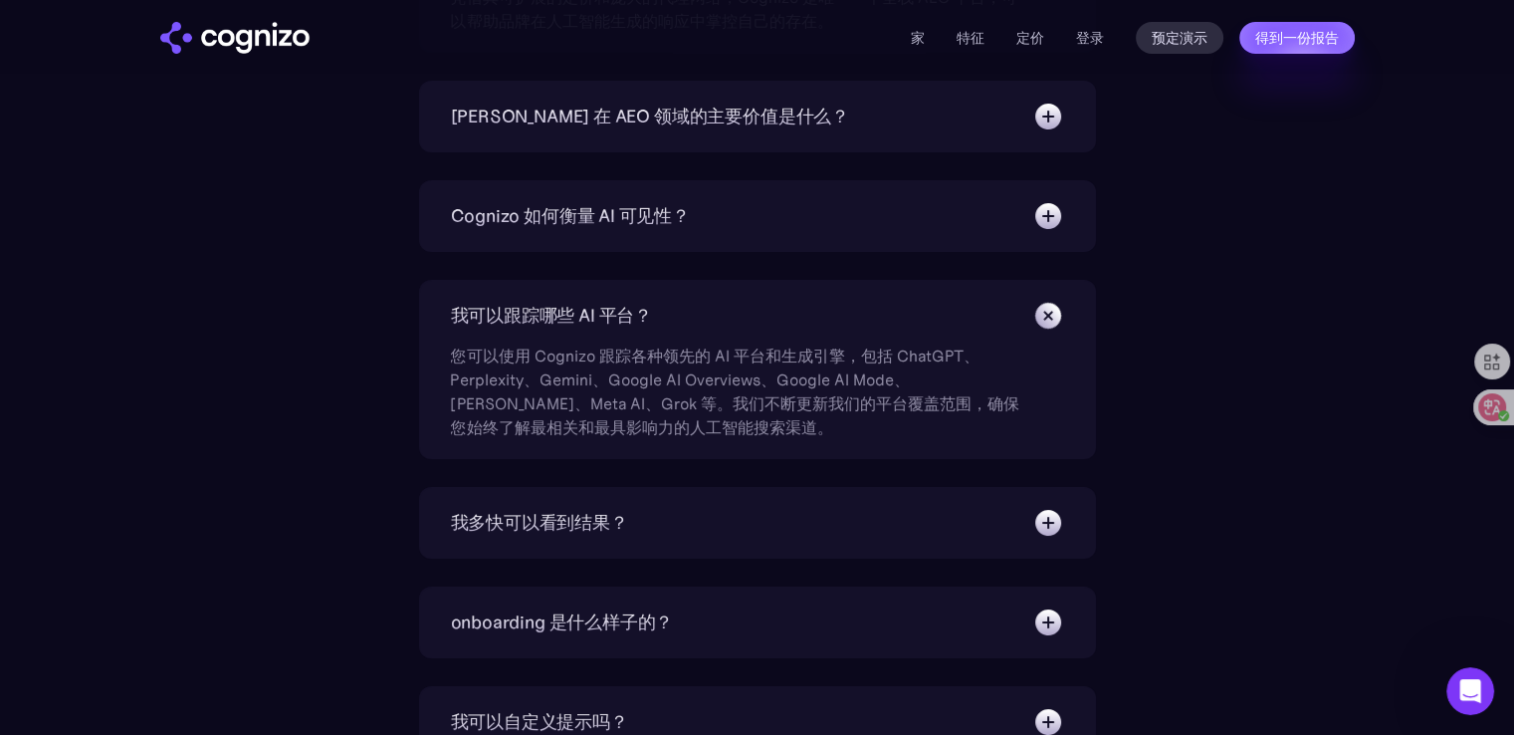
scroll to position [7446, 0]
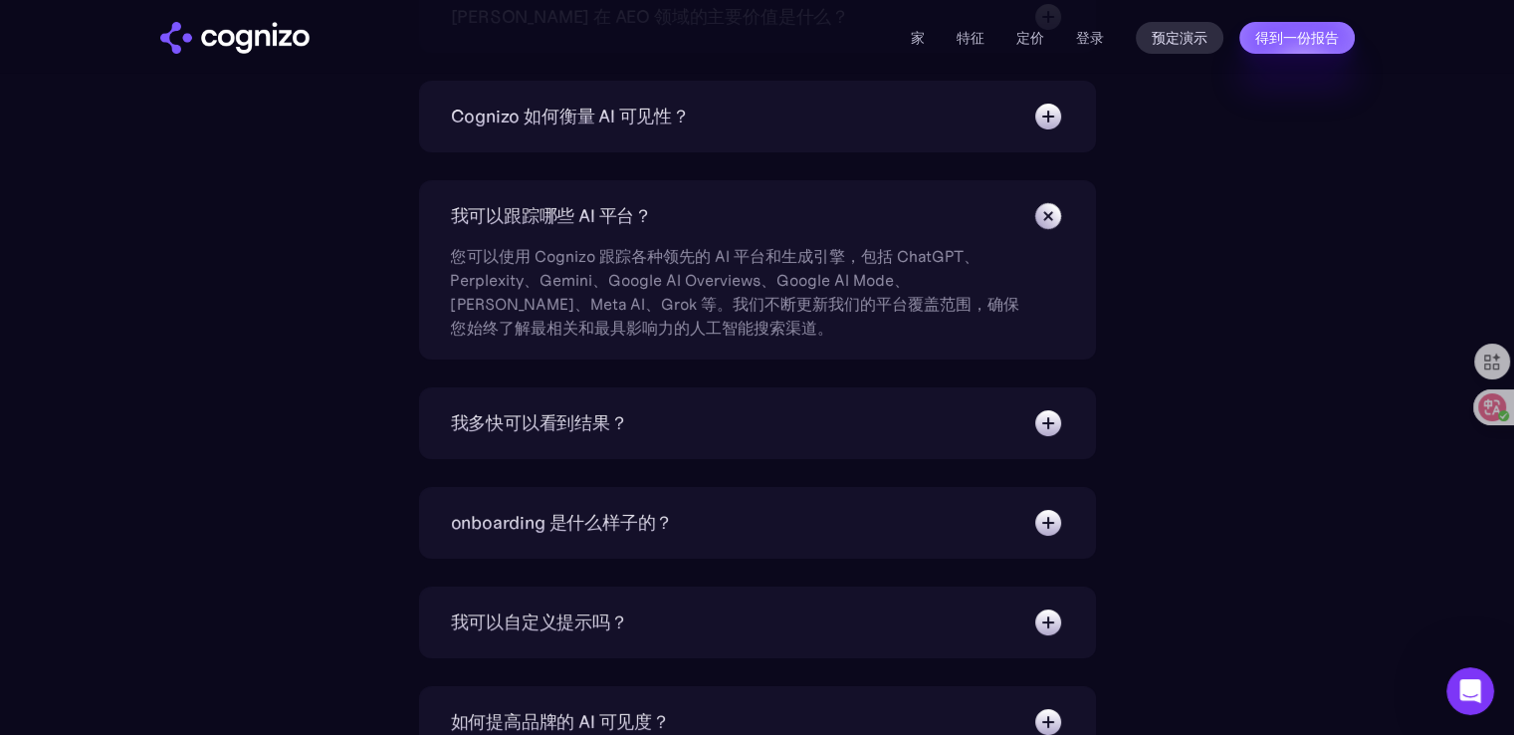
click at [721, 438] on div "我多快可以看到结果？ 我们的目标是在 6 周内实现可见度的大幅提高。与 SEO 相比，AEO 不需要 3-6 个月就能看到结果。大多数客户在使用 Cogniz…" at bounding box center [757, 423] width 677 height 72
click at [719, 431] on div "我多快可以看到结果？" at bounding box center [757, 423] width 613 height 32
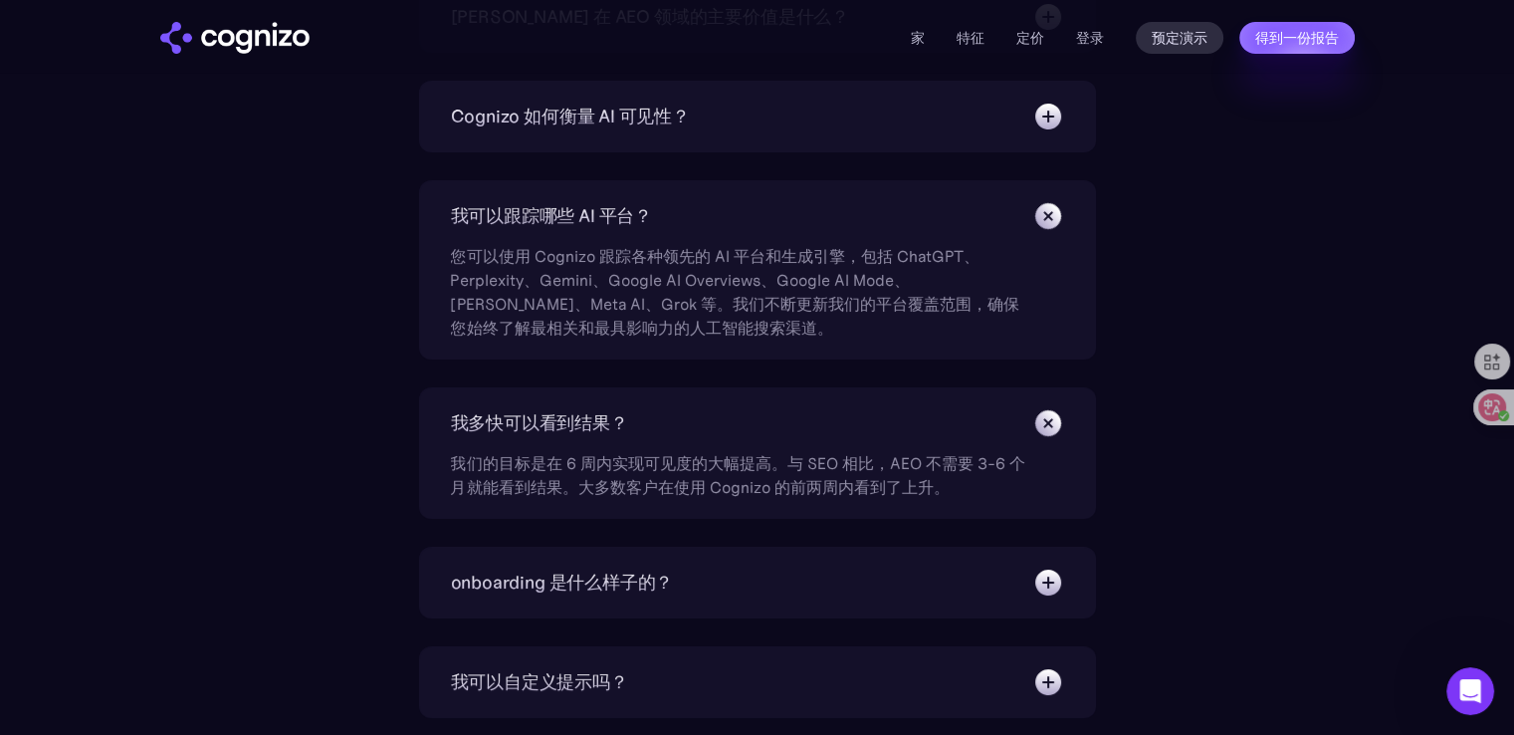
scroll to position [7545, 0]
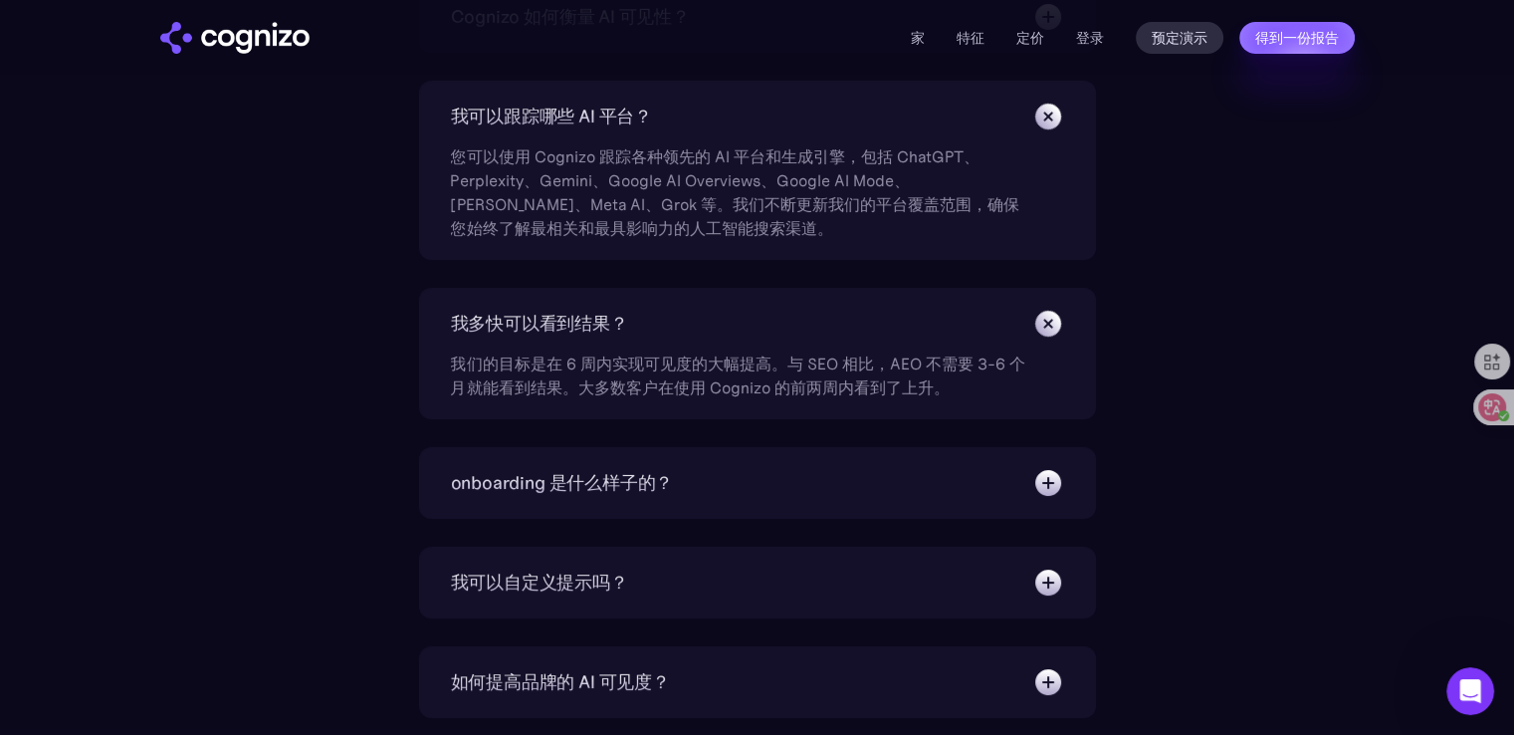
click at [733, 472] on div "onboarding 是什么样子的？" at bounding box center [757, 483] width 613 height 32
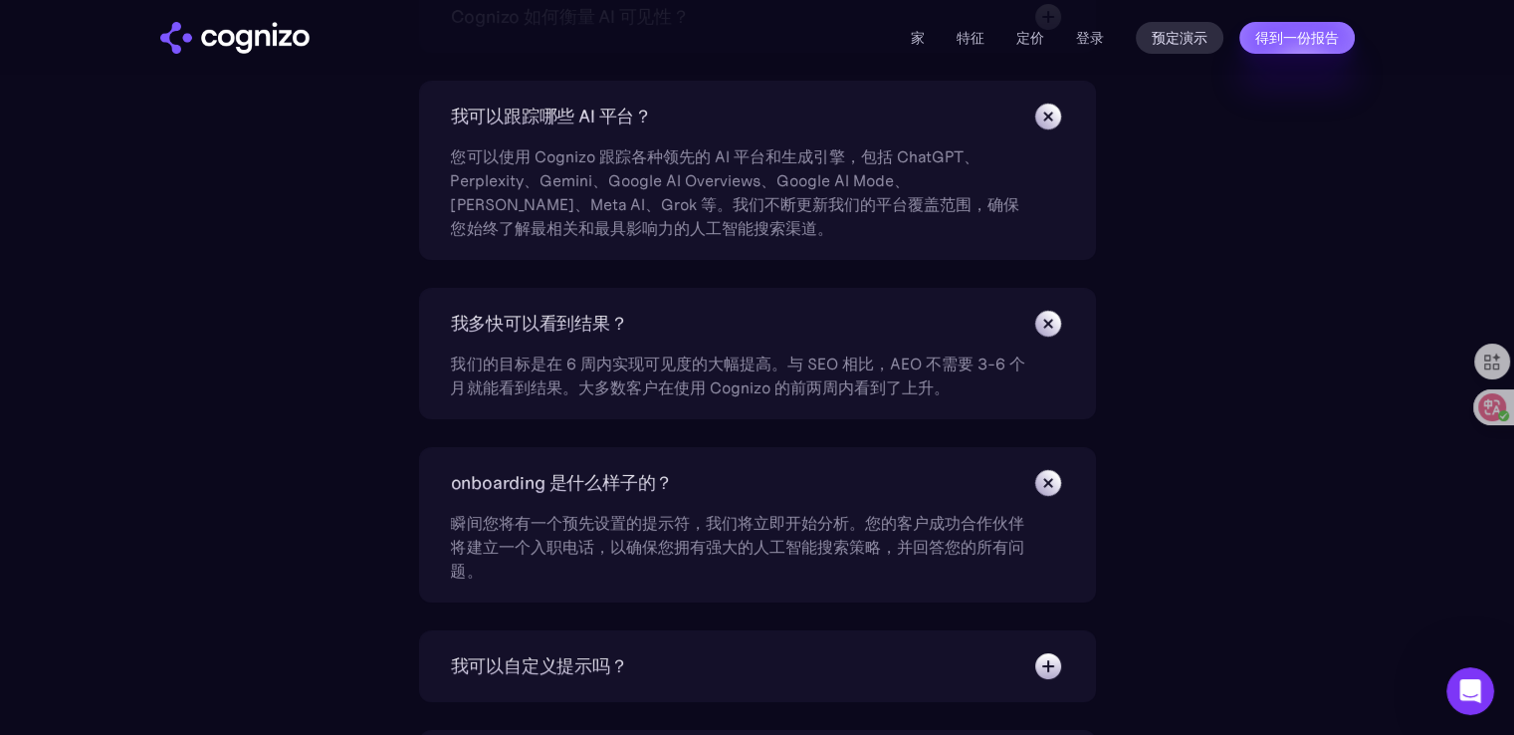
scroll to position [7744, 0]
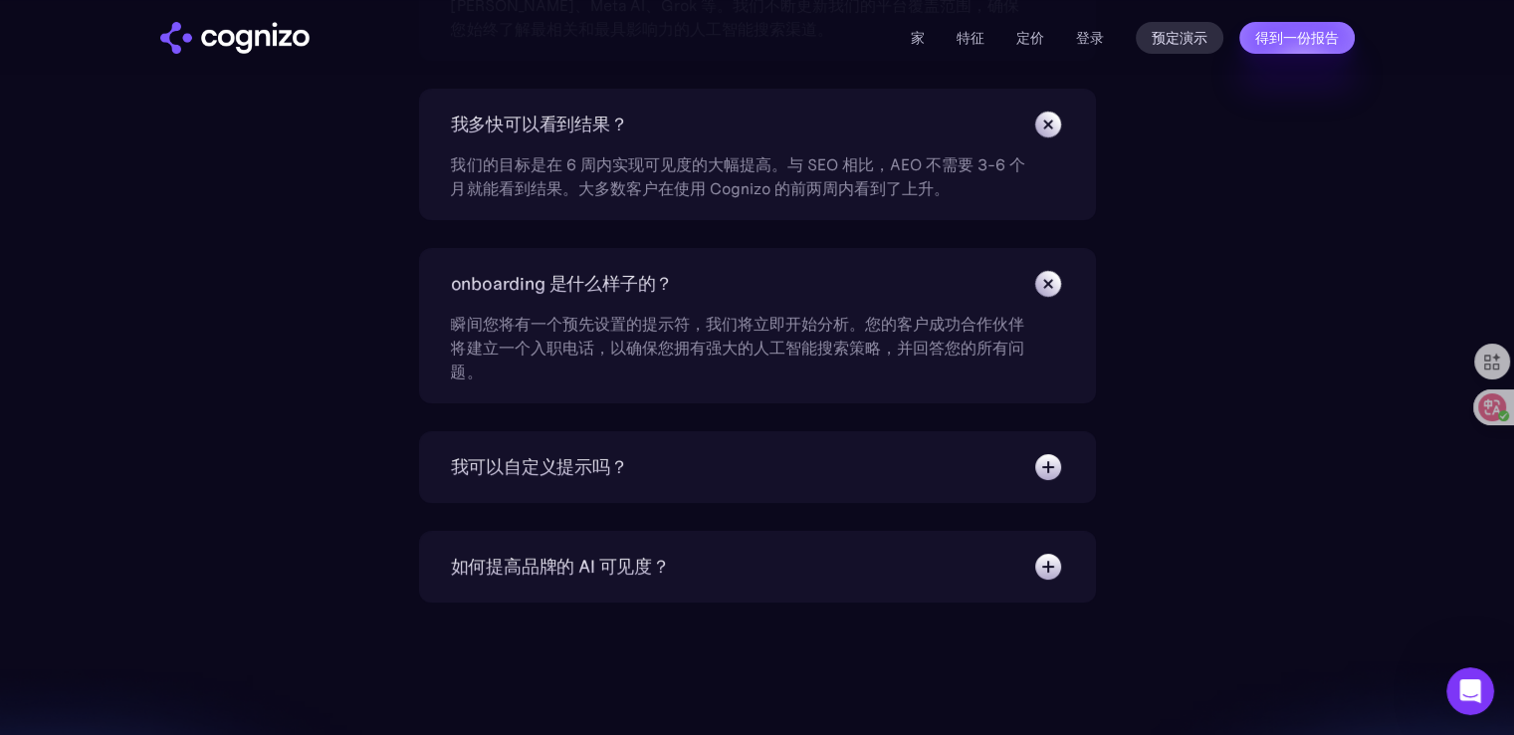
click at [745, 474] on div "我可以自定义提示吗？" at bounding box center [757, 467] width 613 height 32
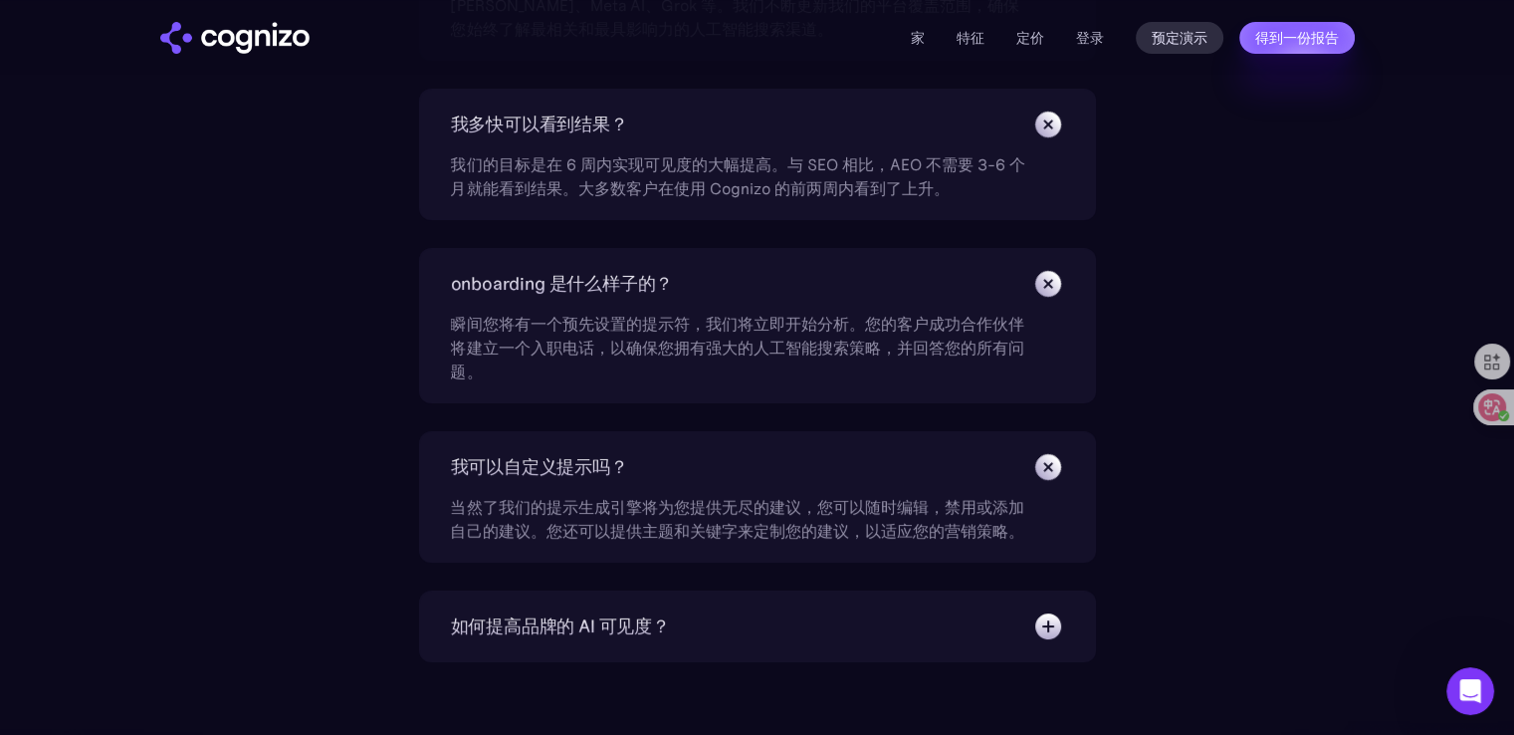
click at [714, 629] on div "如何提高品牌的 AI 可见度？" at bounding box center [757, 626] width 613 height 32
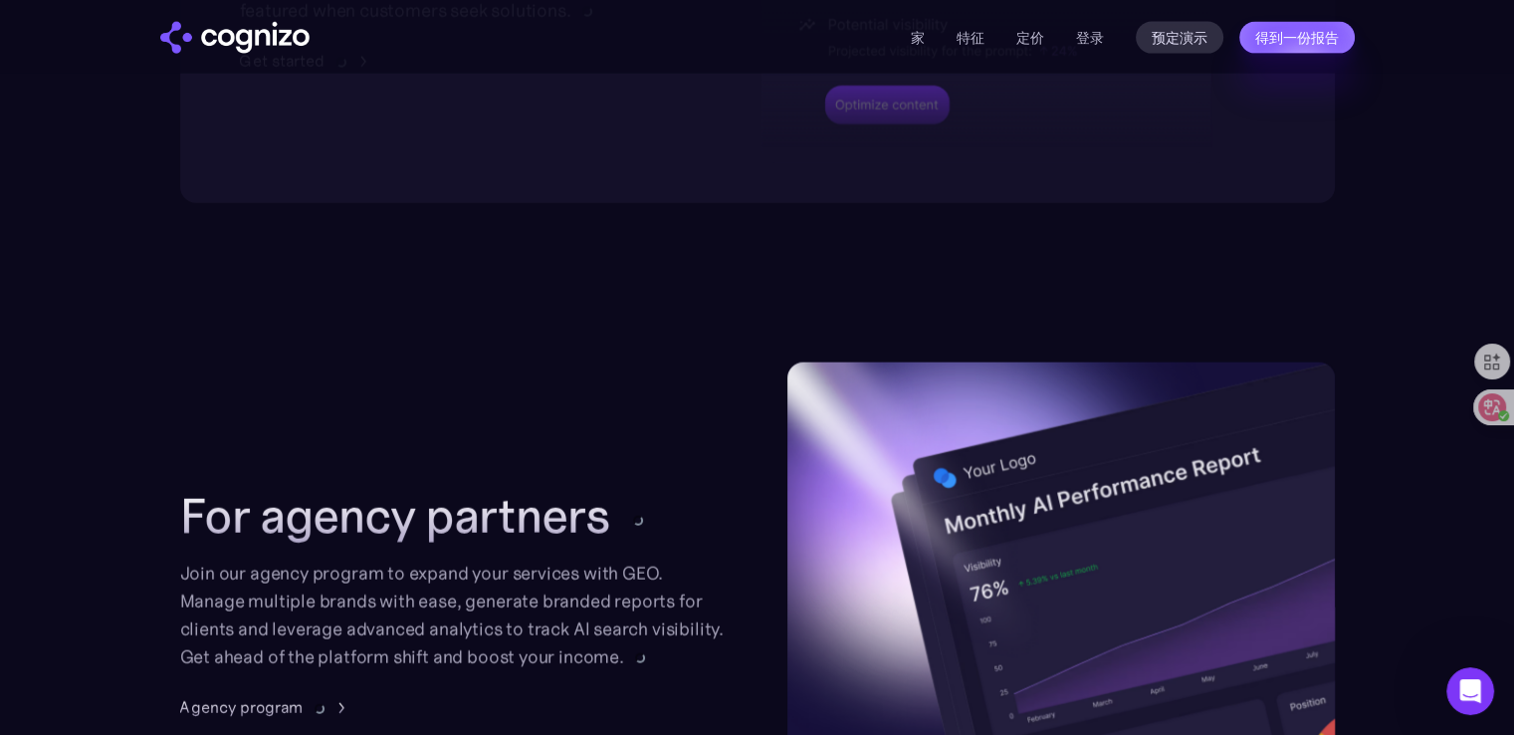
scroll to position [4858, 0]
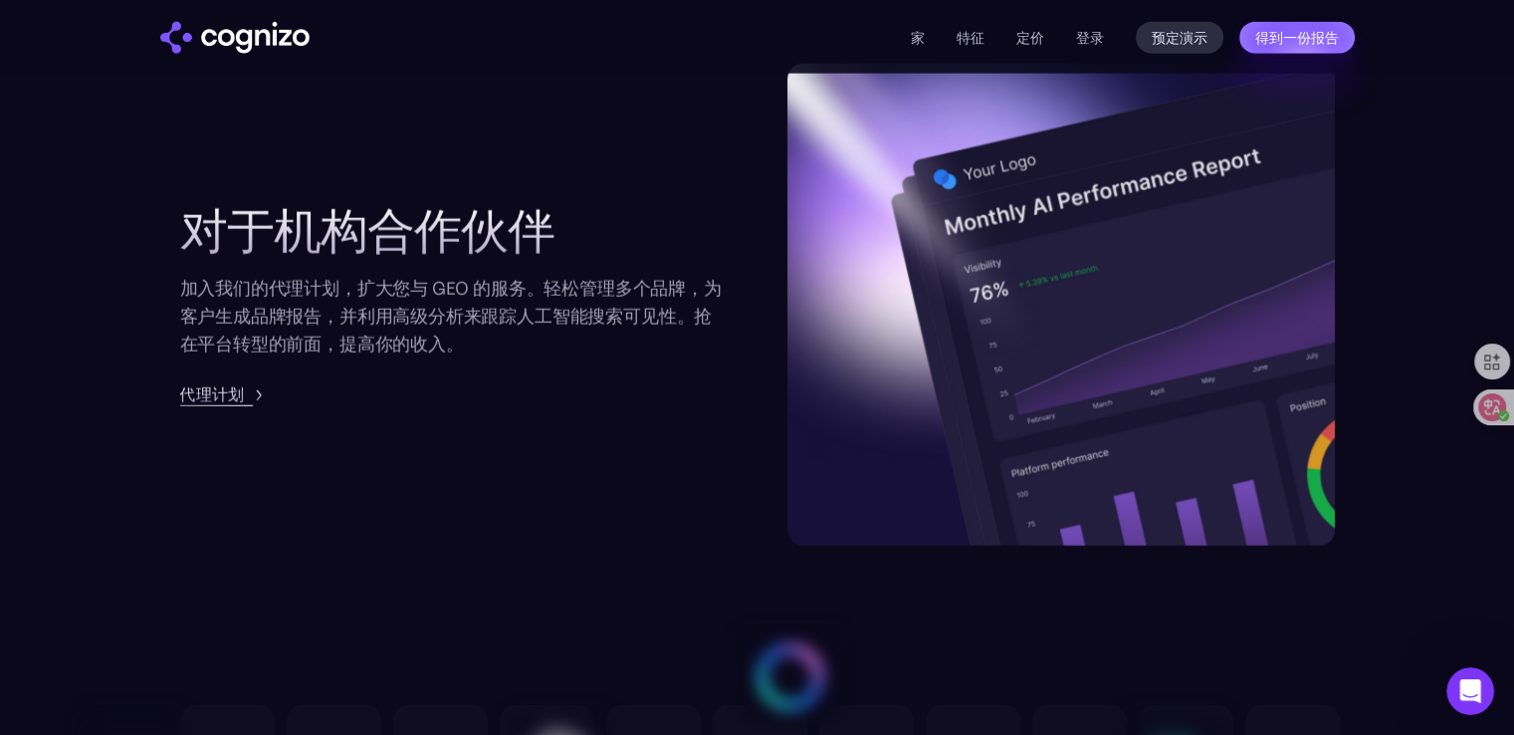
click at [240, 393] on font "代理计划" at bounding box center [212, 394] width 64 height 20
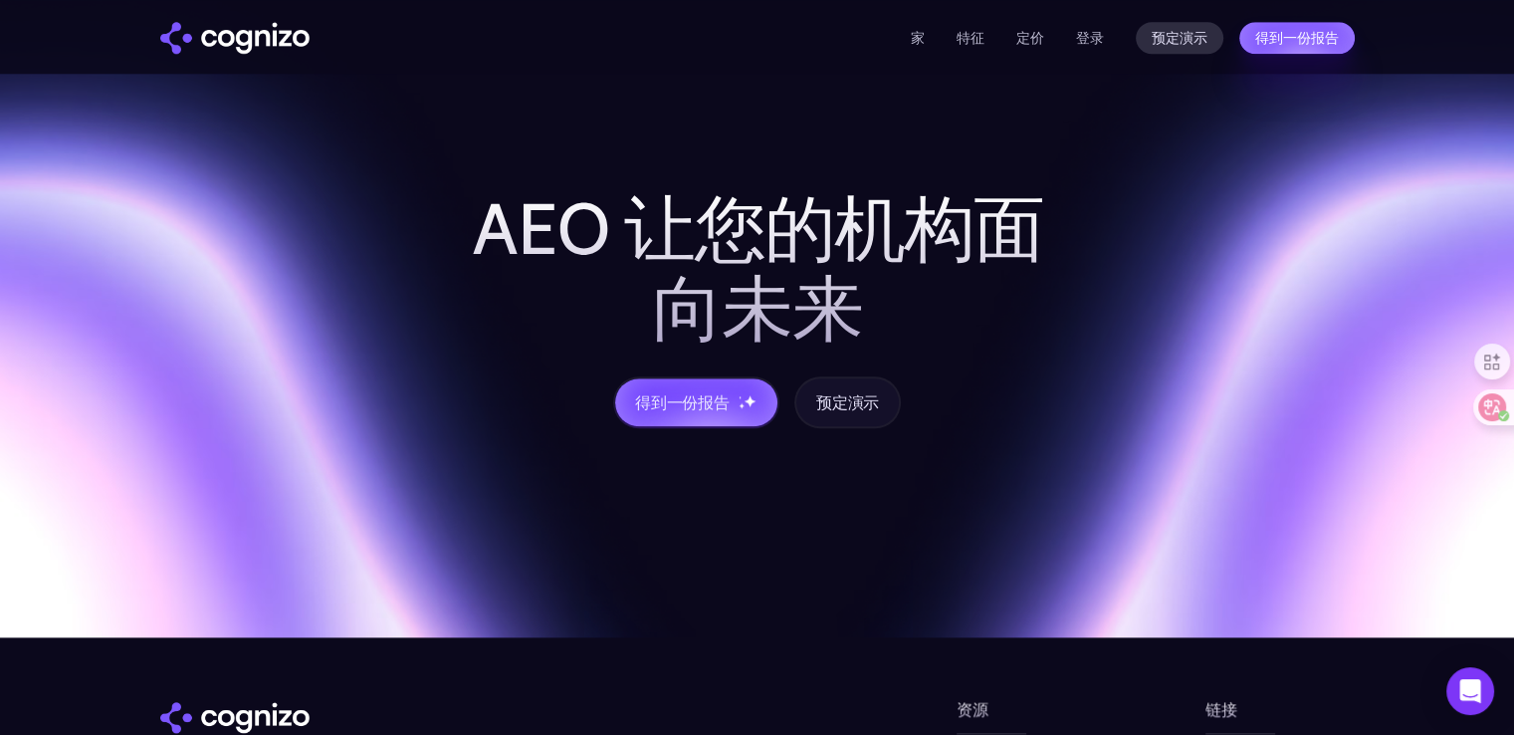
scroll to position [1924, 0]
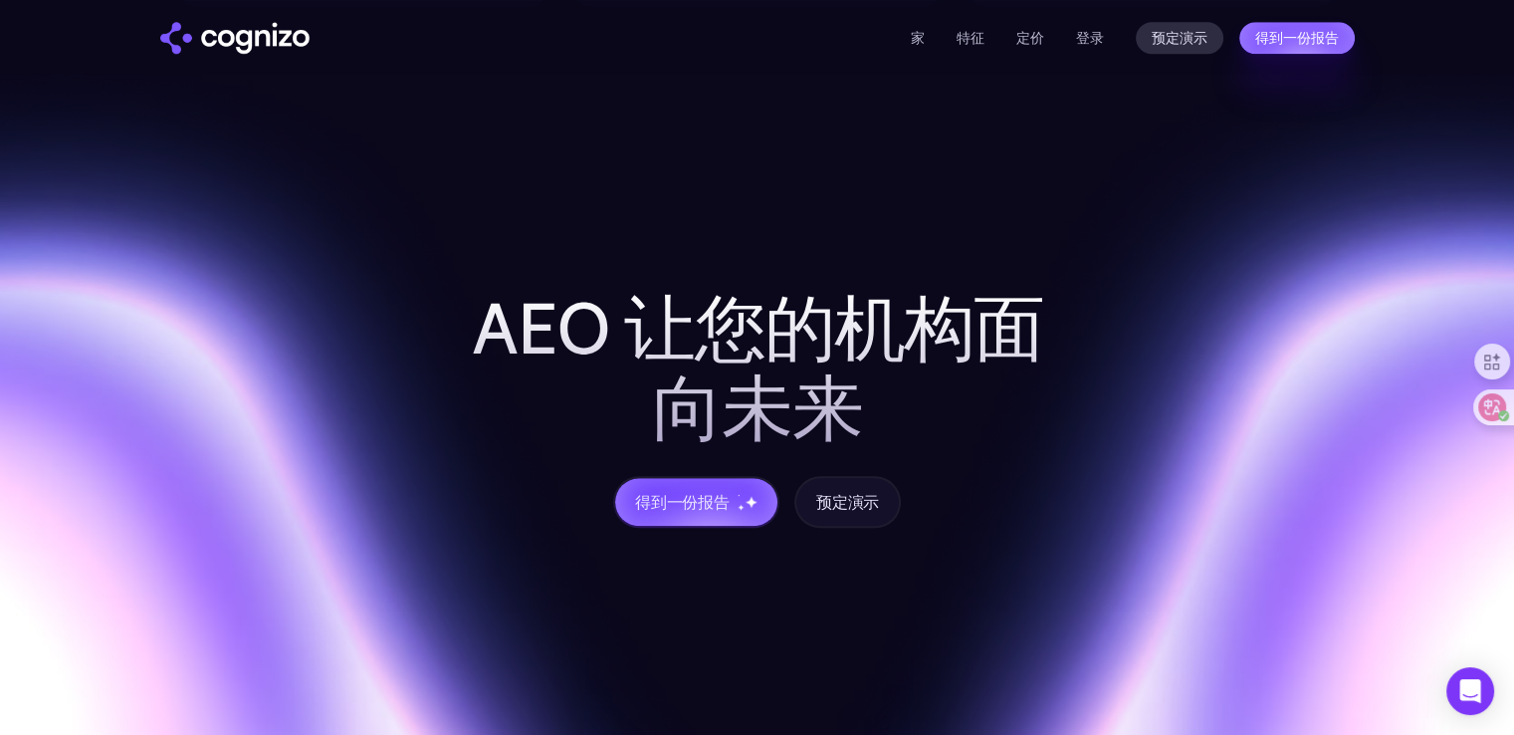
drag, startPoint x: 697, startPoint y: 513, endPoint x: 725, endPoint y: 511, distance: 27.9
click at [697, 513] on div "得到一份报告" at bounding box center [696, 502] width 162 height 48
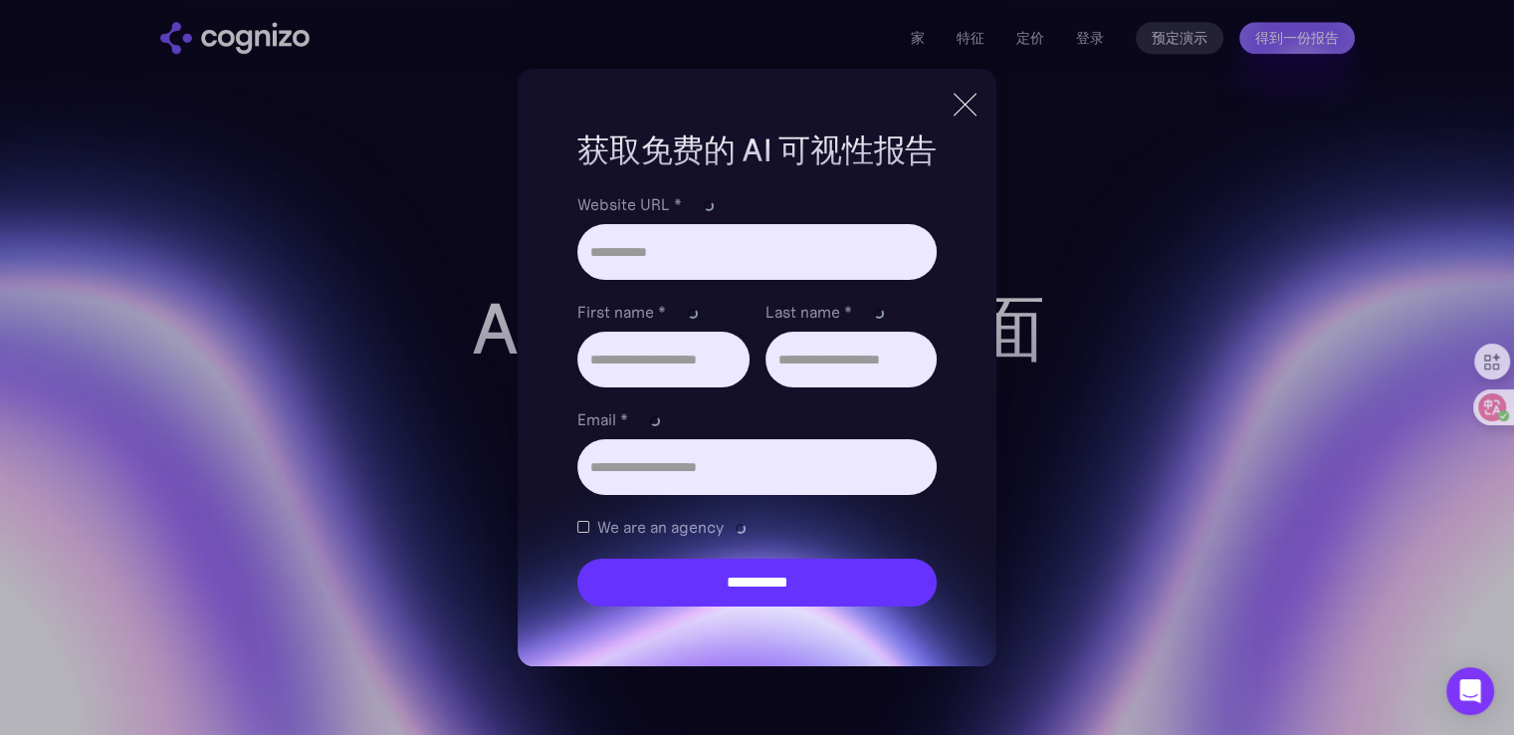
click at [981, 106] on div at bounding box center [965, 105] width 33 height 36
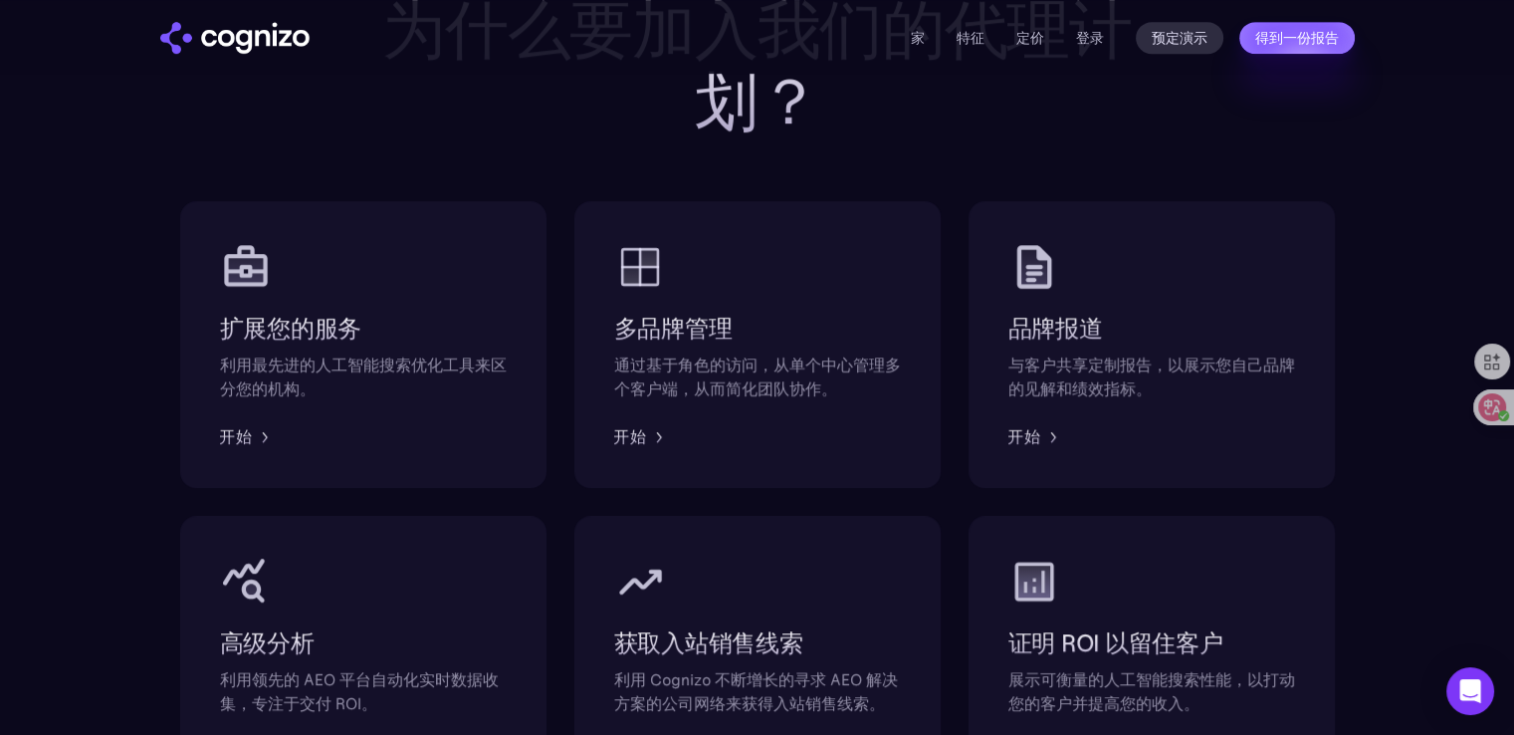
scroll to position [730, 0]
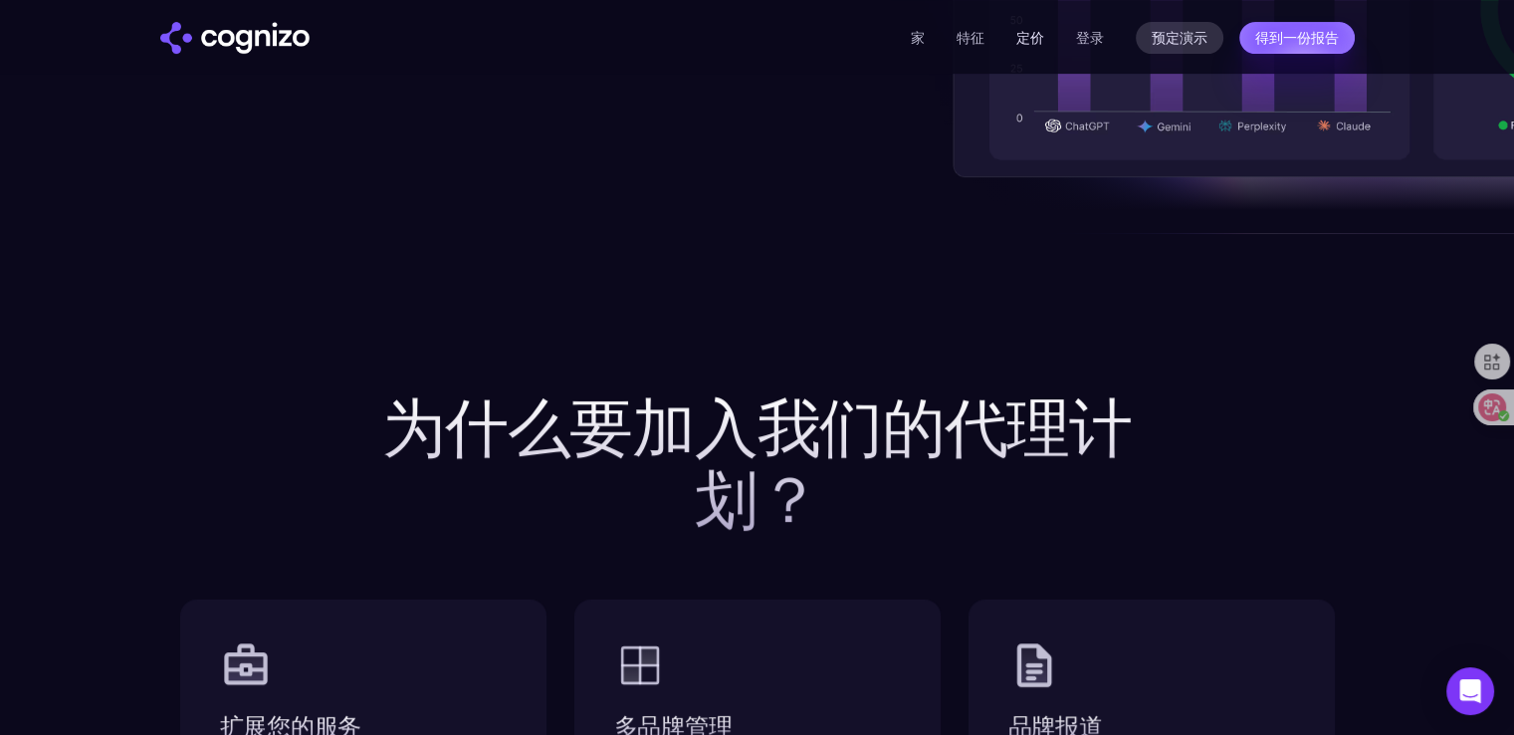
click at [1039, 34] on font "定价" at bounding box center [1030, 38] width 28 height 18
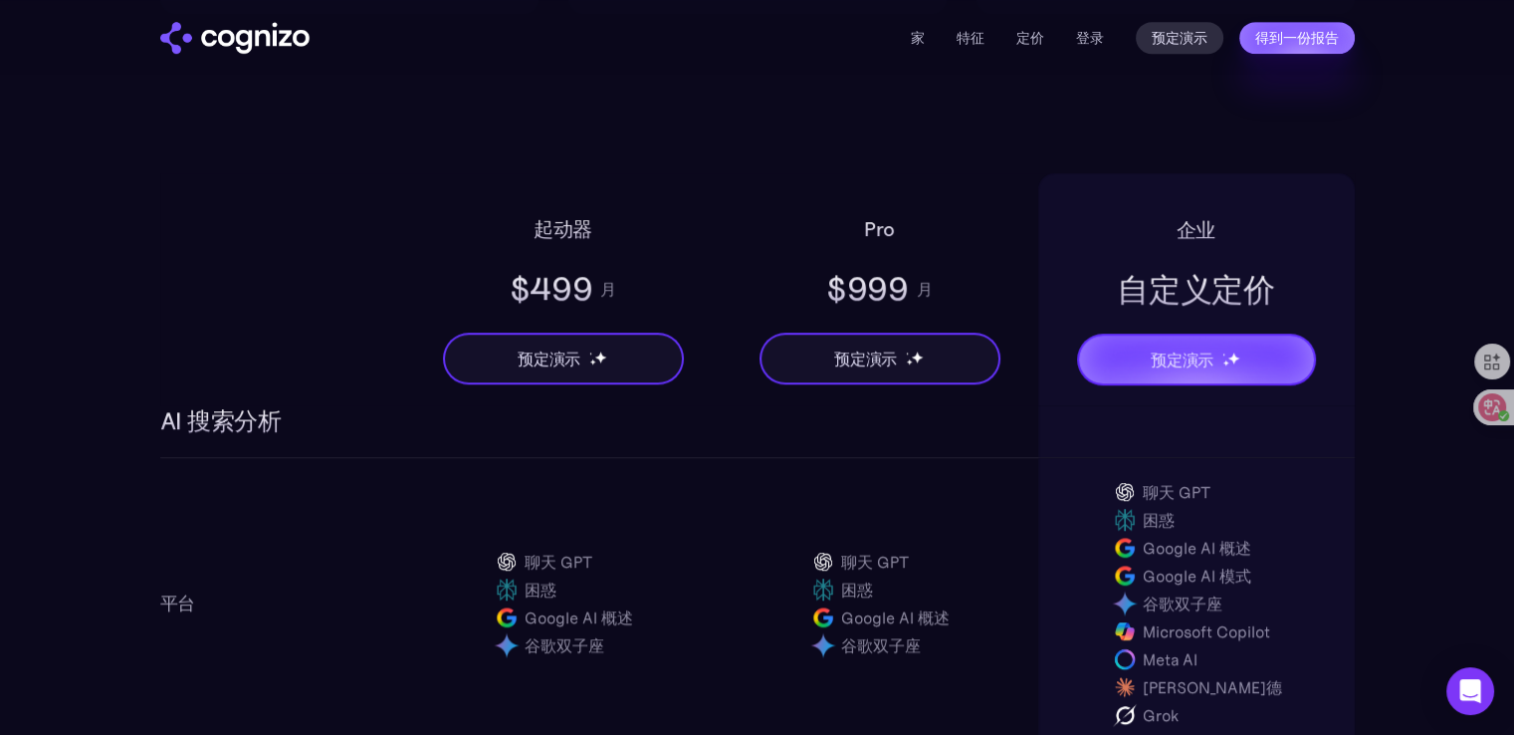
scroll to position [1294, 0]
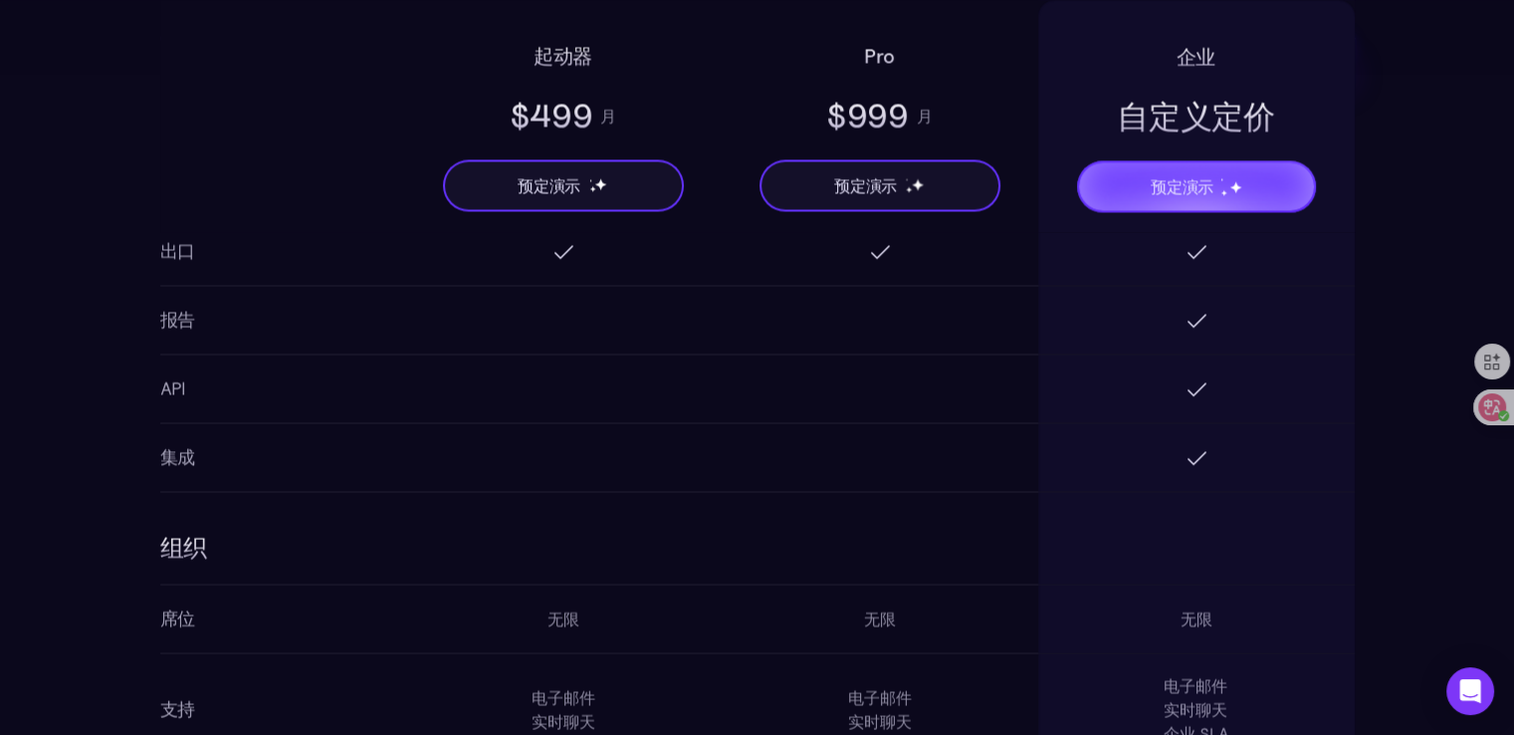
scroll to position [2912, 0]
